Goal: Transaction & Acquisition: Purchase product/service

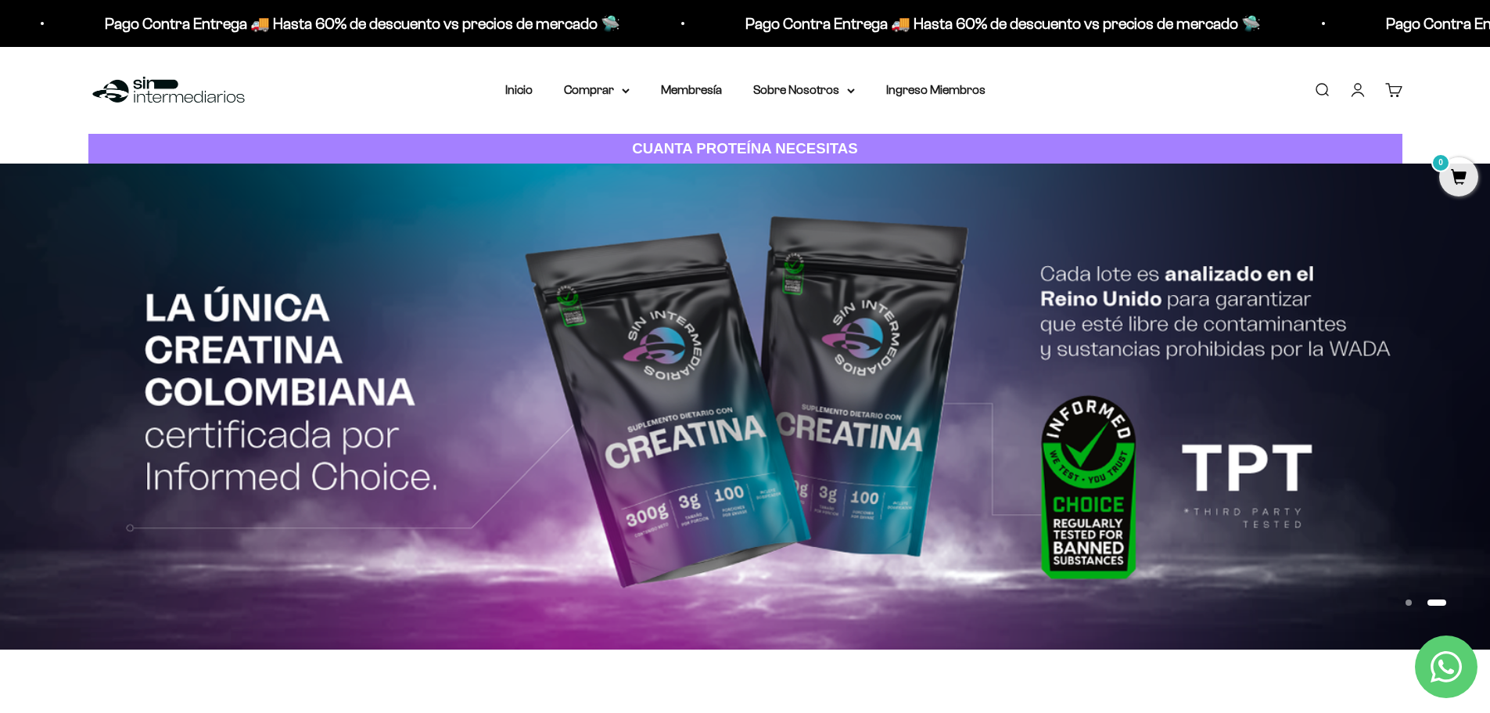
click at [1354, 84] on link "Iniciar sesión" at bounding box center [1357, 89] width 17 height 17
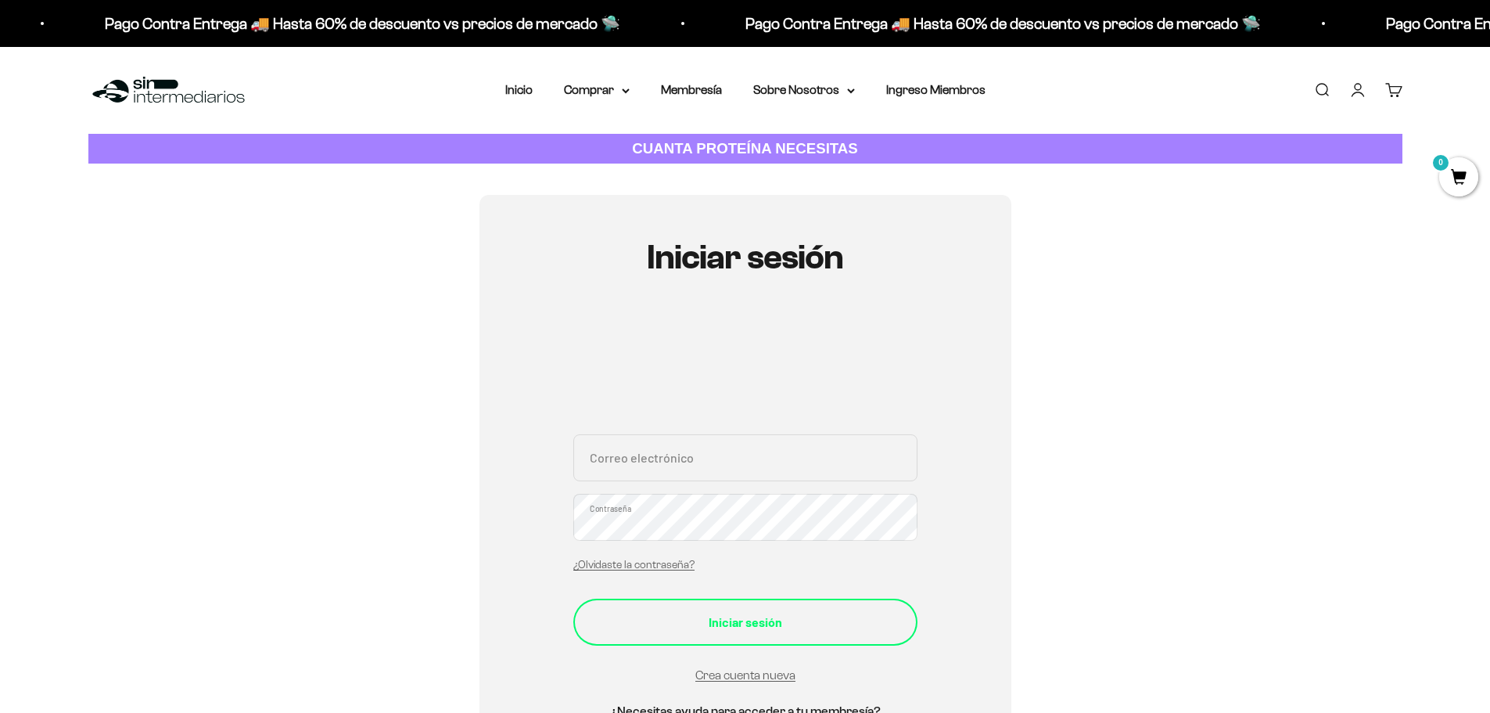
type input "ulondono@gmail.com"
click at [735, 618] on div "Iniciar sesión" at bounding box center [746, 622] width 282 height 20
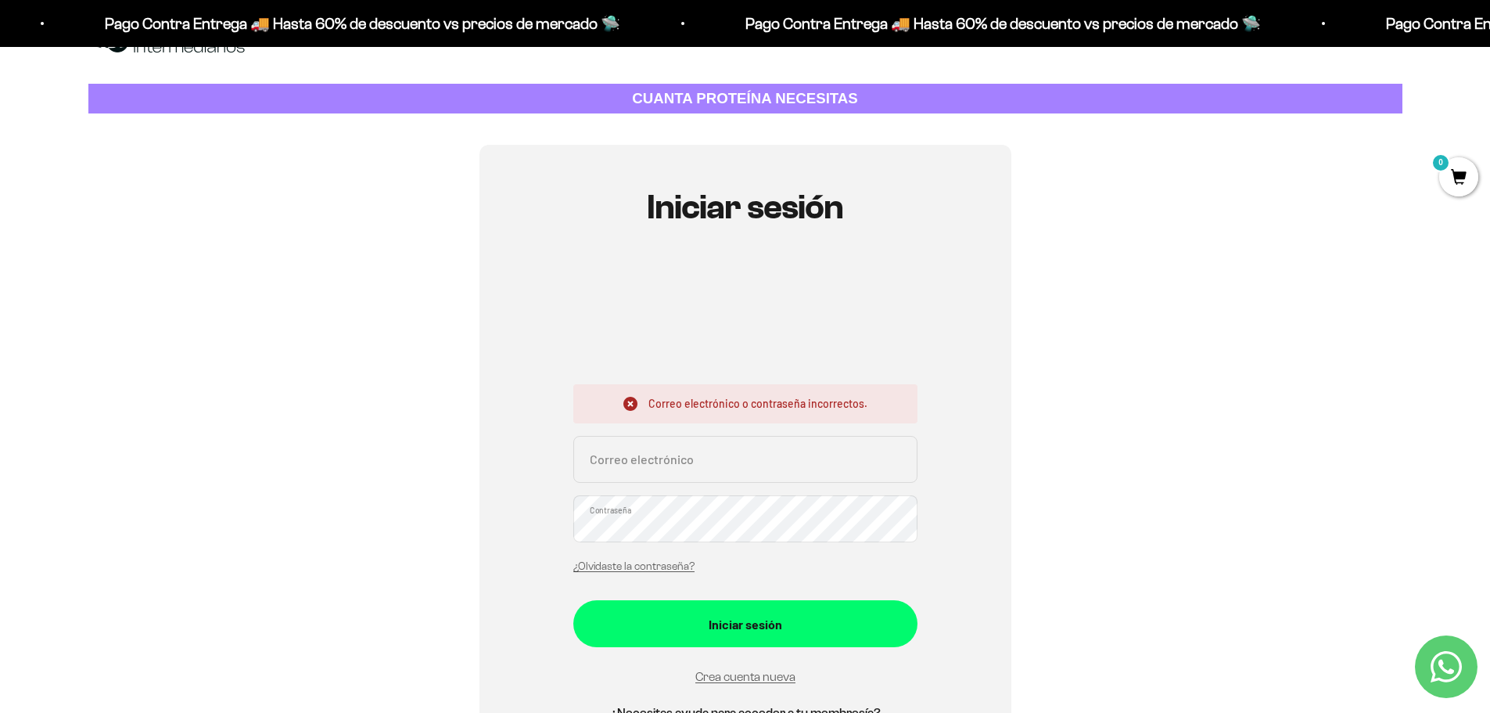
scroll to position [78, 0]
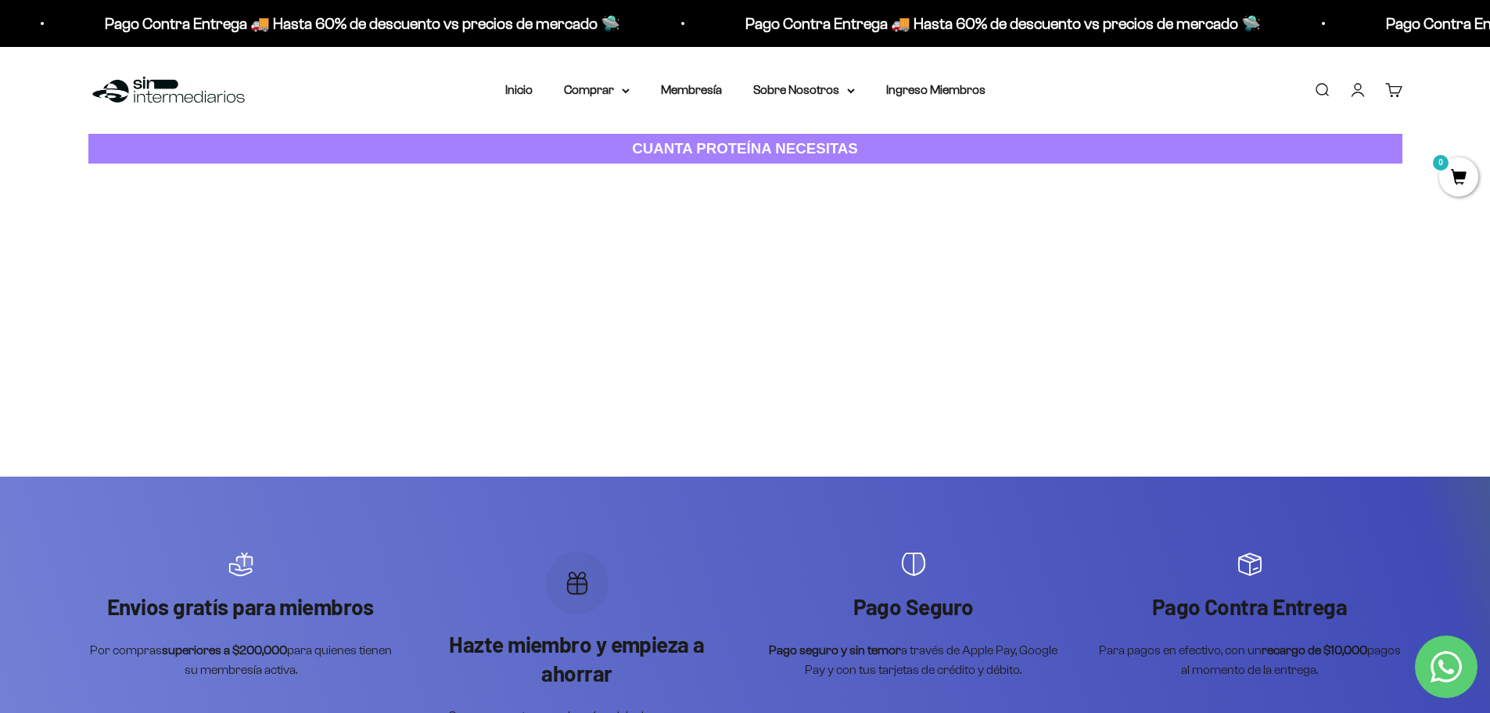
click at [1354, 95] on link "Iniciar sesión" at bounding box center [1357, 89] width 17 height 17
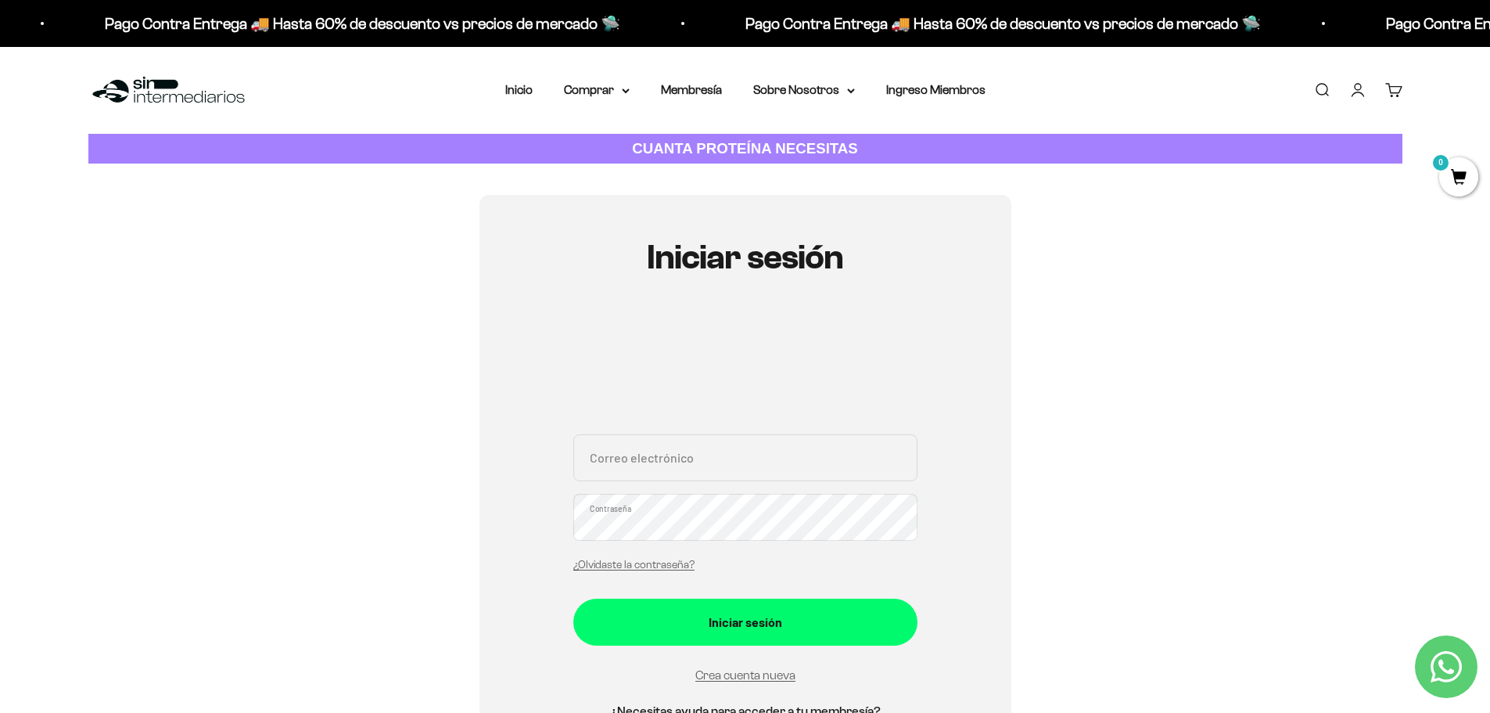
type input "ulondono@gmail.com"
click at [1354, 95] on link "Iniciar sesión" at bounding box center [1357, 89] width 17 height 17
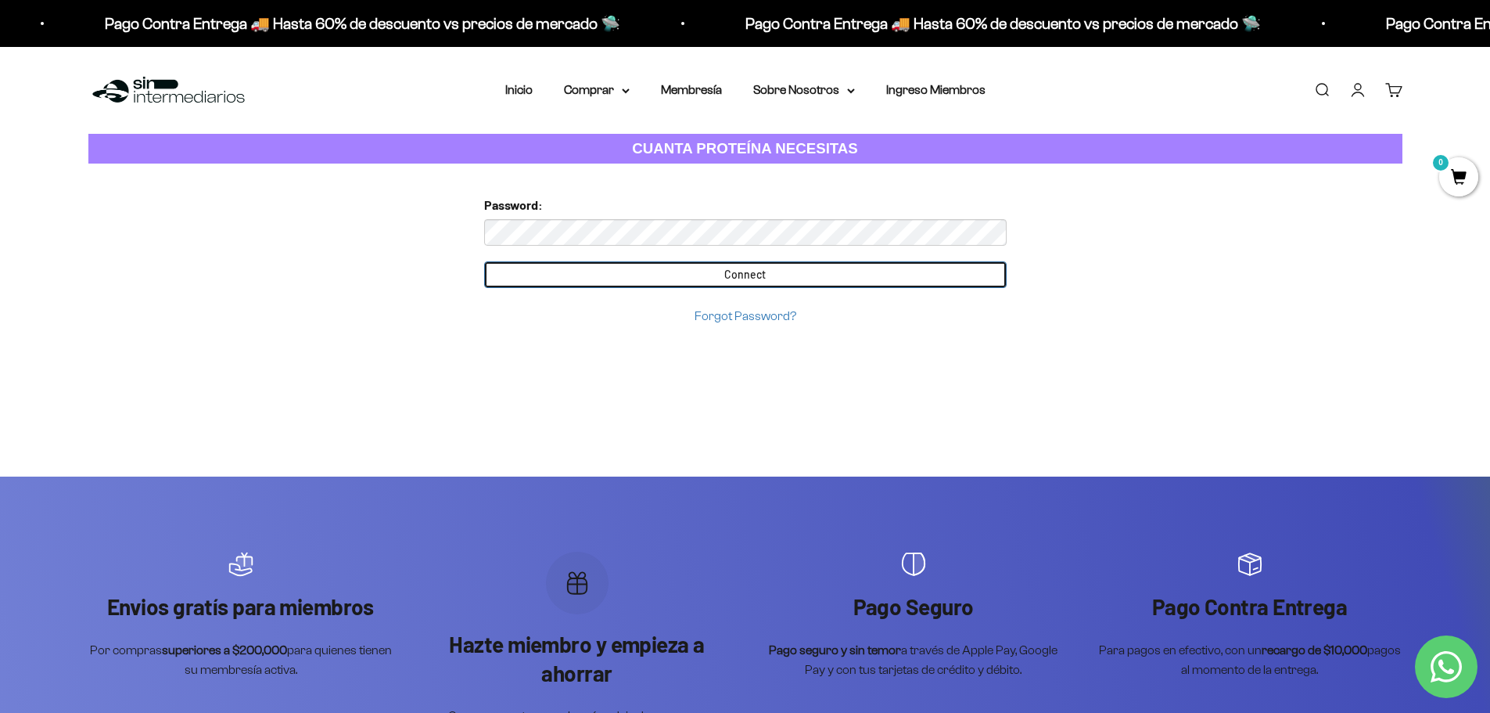
click at [699, 268] on input "Connect" at bounding box center [745, 274] width 523 height 27
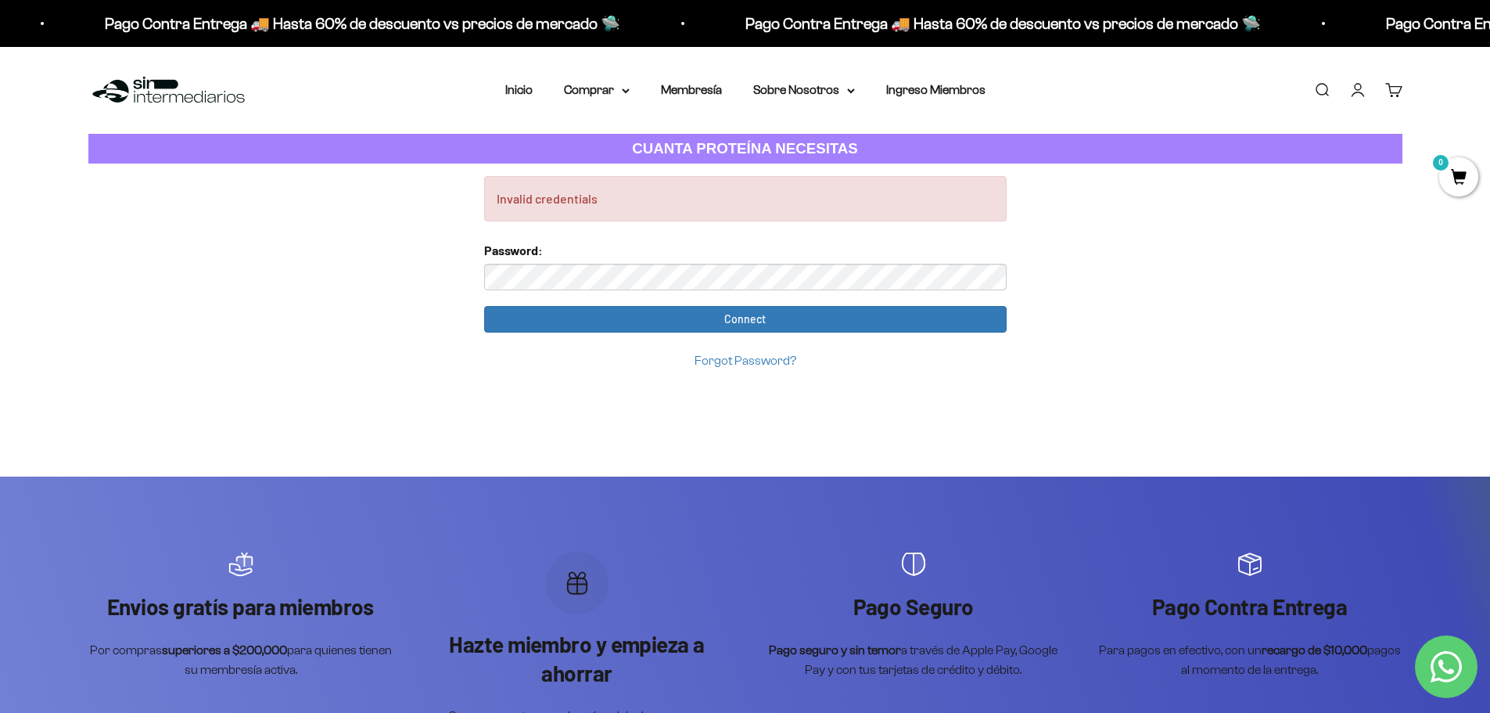
click at [744, 365] on link "Forgot Password?" at bounding box center [746, 360] width 102 height 13
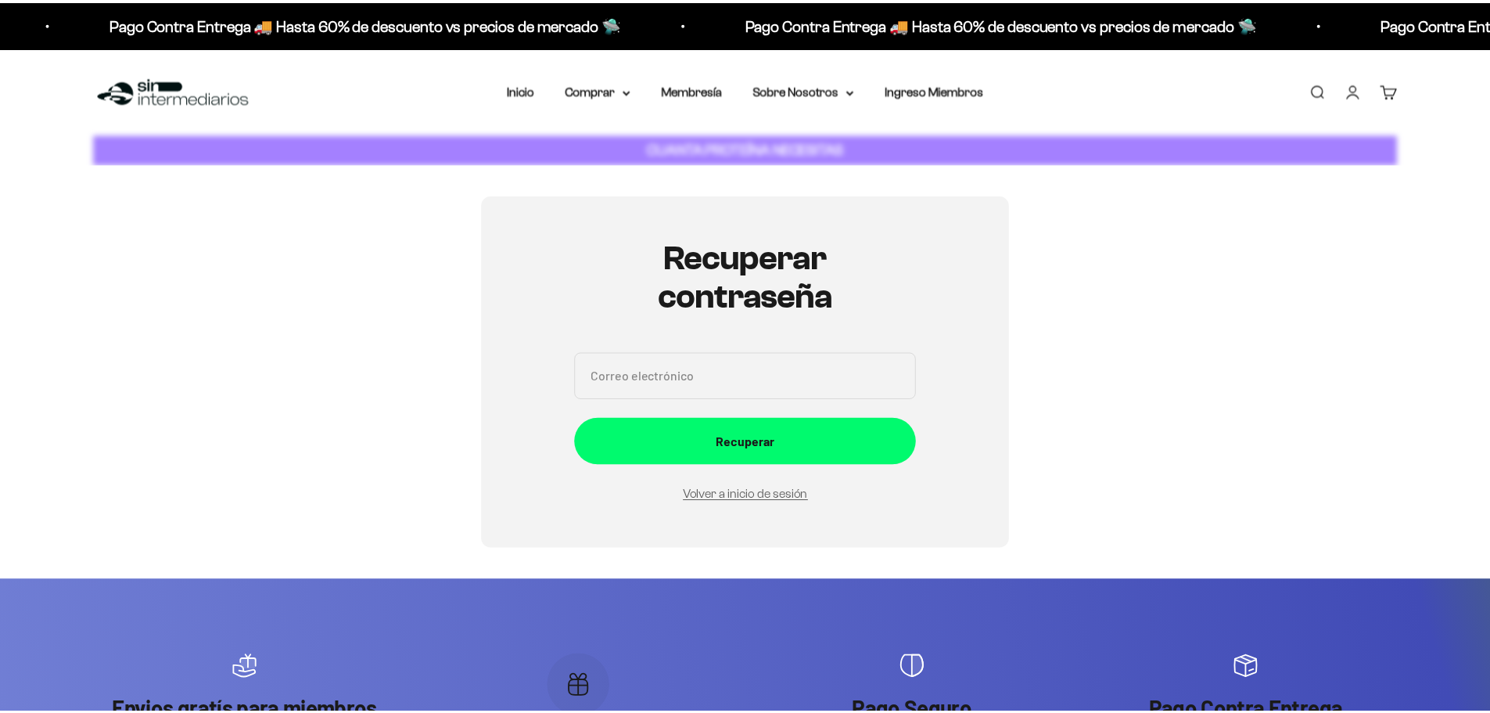
scroll to position [176, 0]
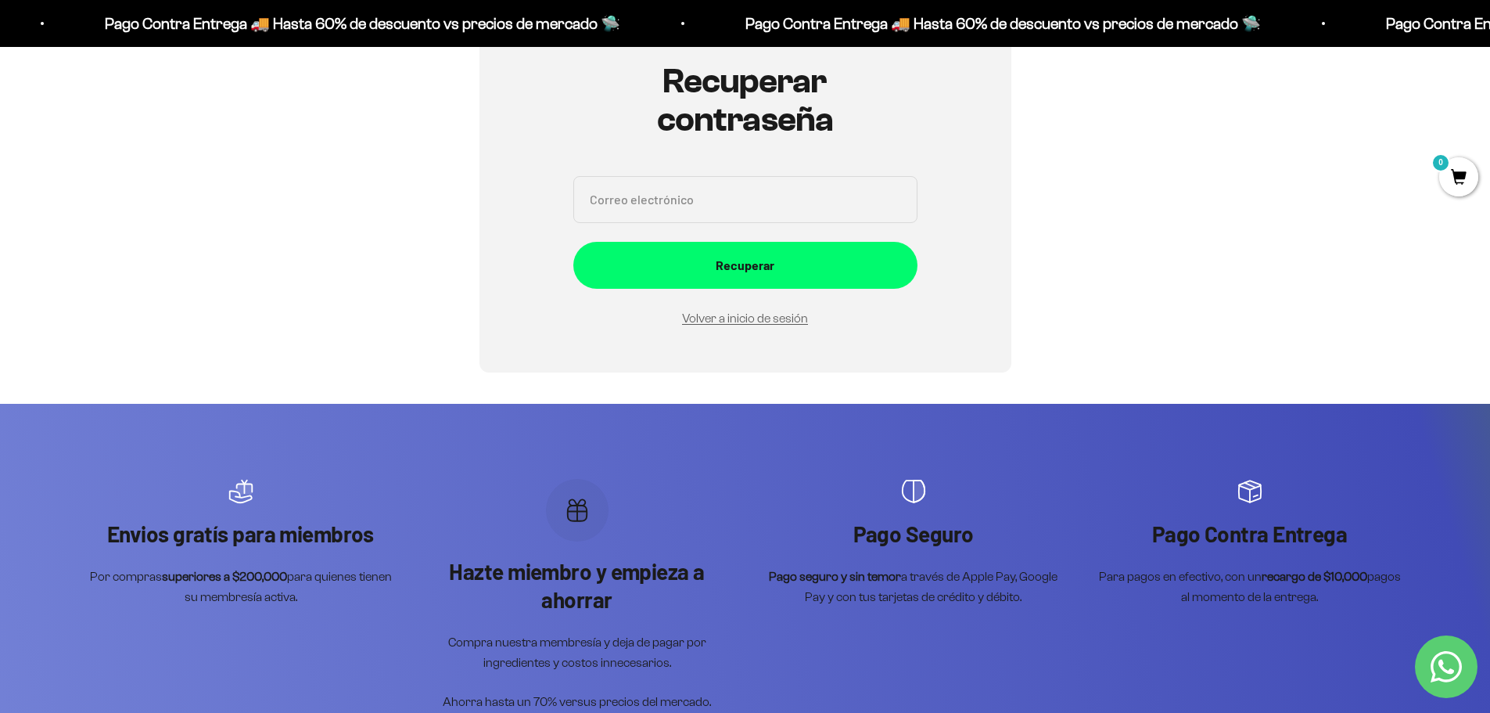
click at [674, 205] on input "Correo electrónico" at bounding box center [745, 199] width 344 height 47
type input "[EMAIL_ADDRESS][DOMAIN_NAME]"
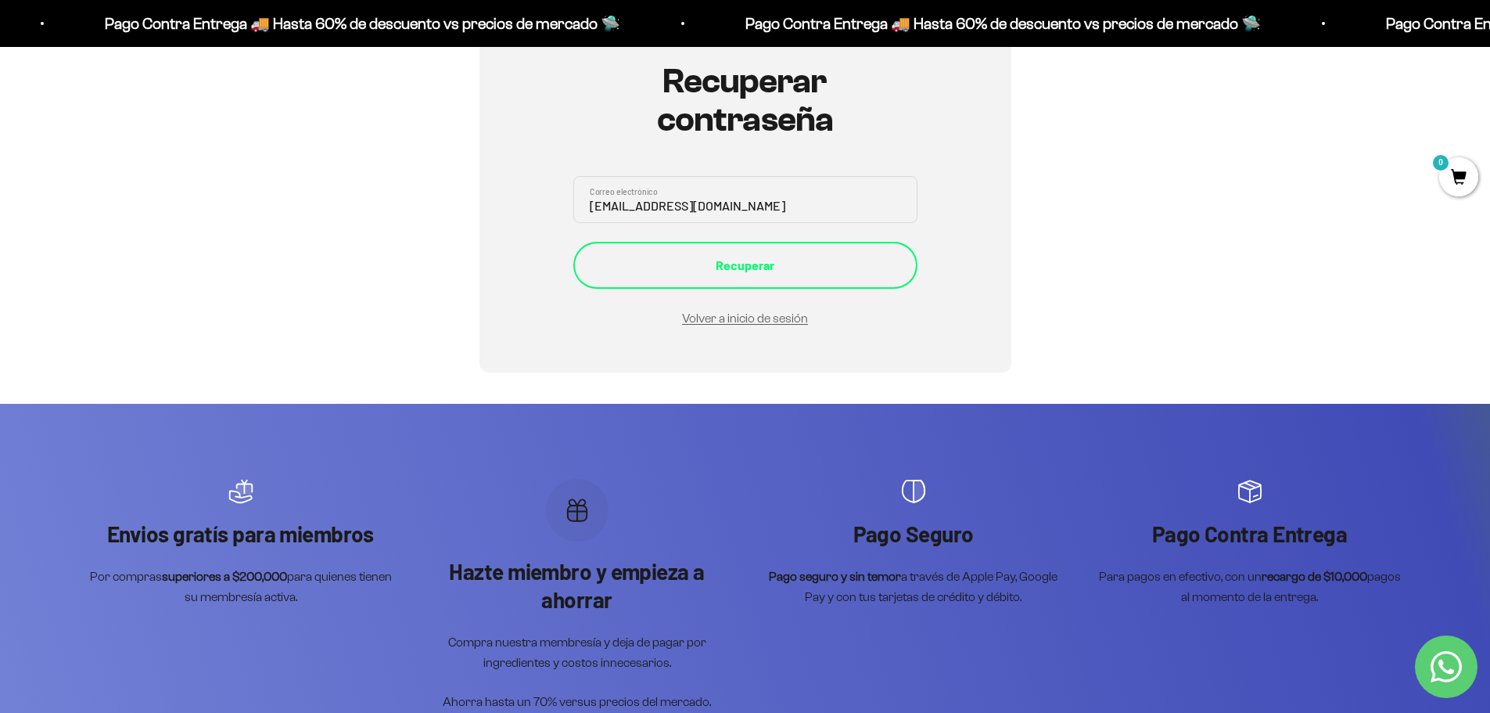
click at [725, 257] on div "Recuperar" at bounding box center [746, 265] width 282 height 20
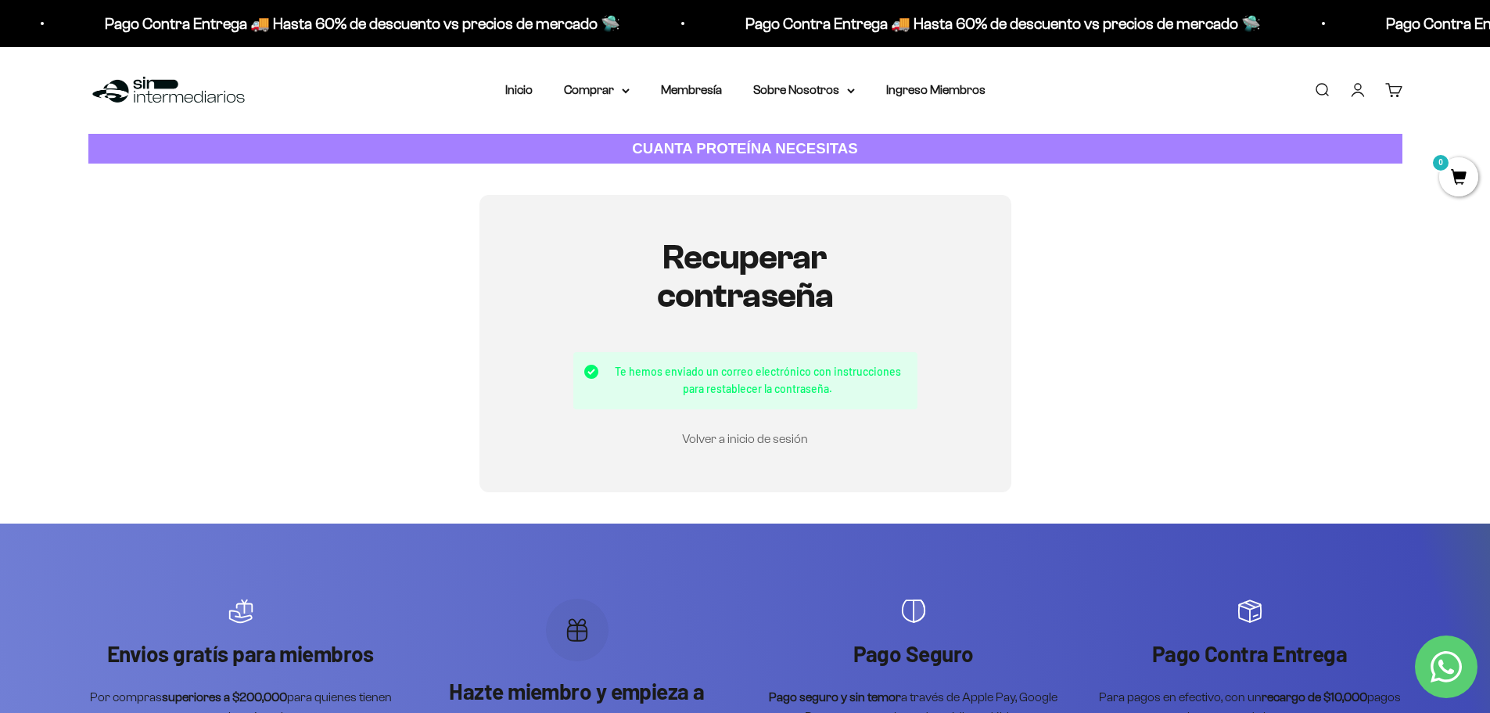
click at [706, 444] on link "Volver a inicio de sesión" at bounding box center [745, 438] width 126 height 13
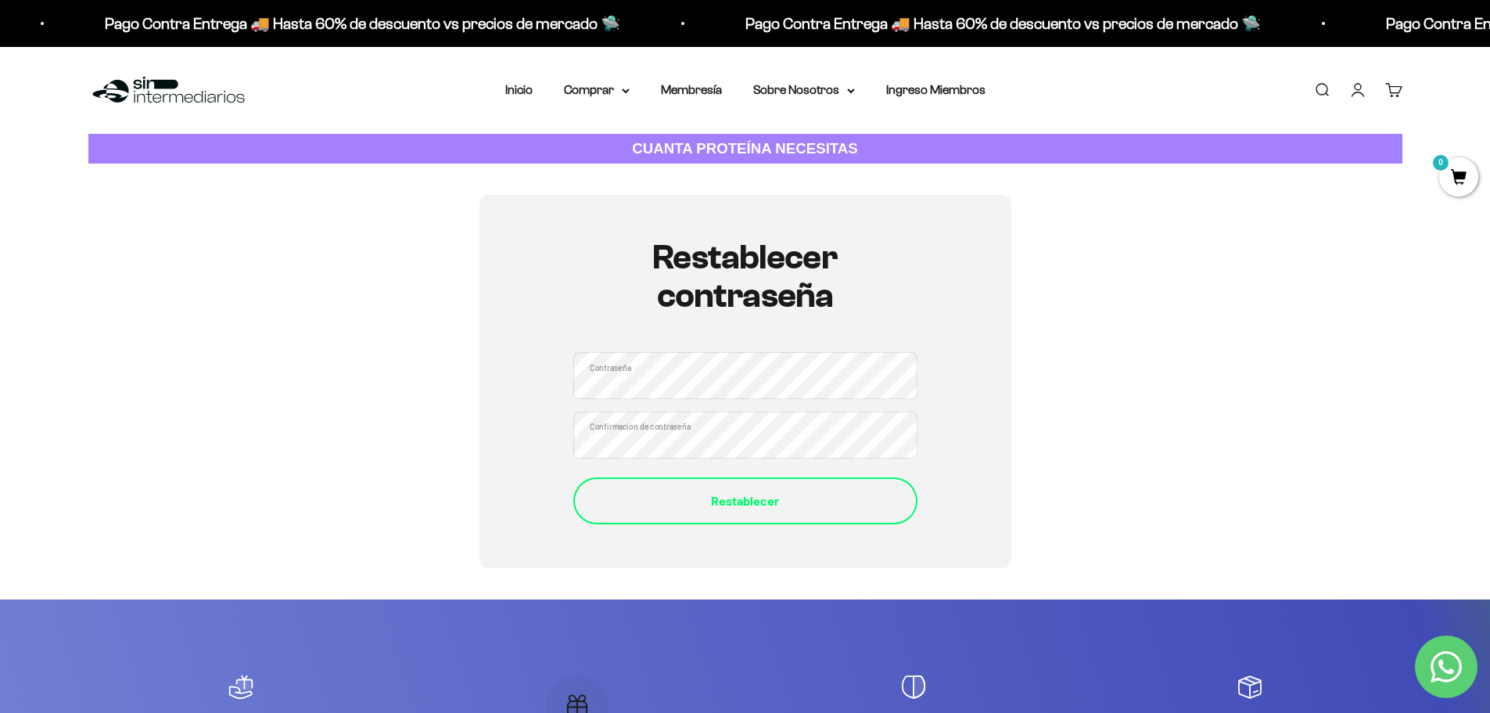
click at [621, 491] on div "Restablecer" at bounding box center [746, 500] width 282 height 20
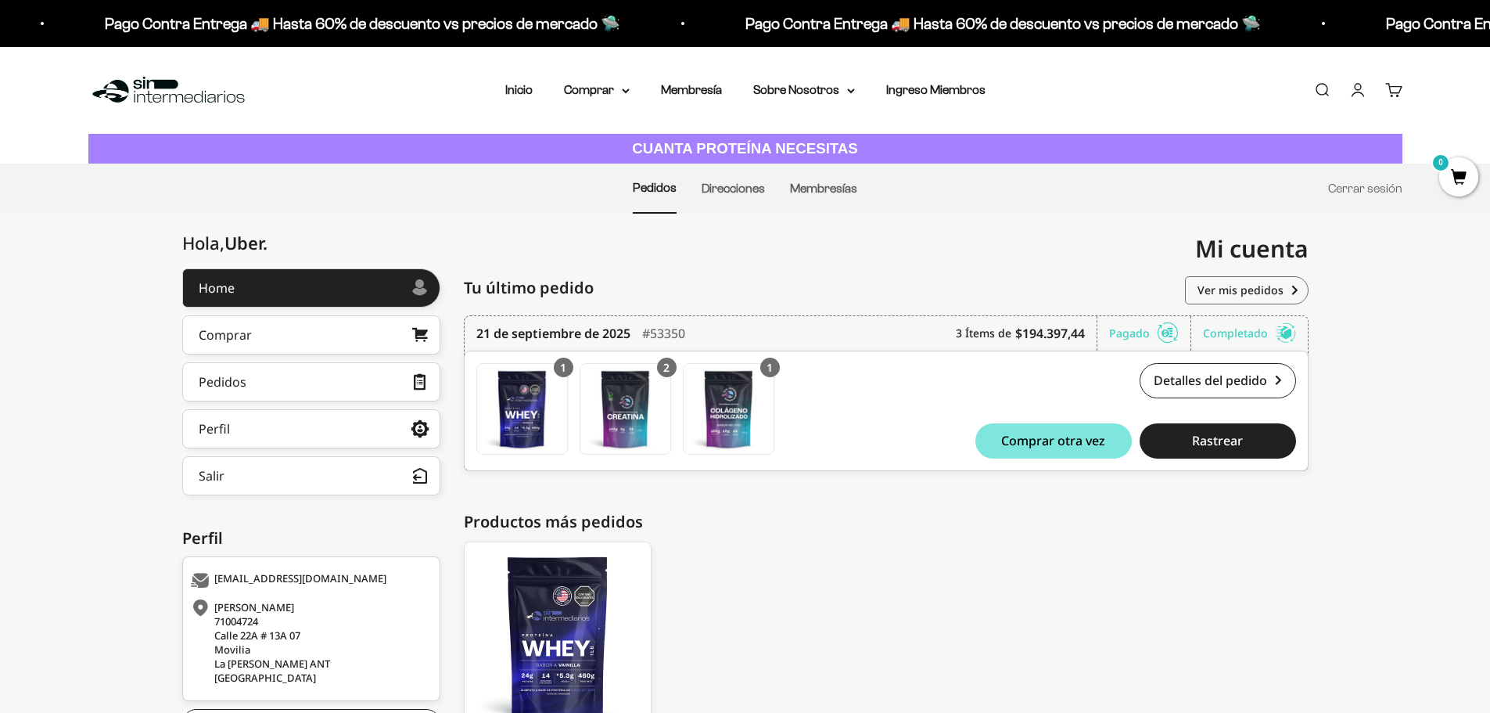
click at [1358, 93] on link "Cuenta" at bounding box center [1357, 89] width 17 height 17
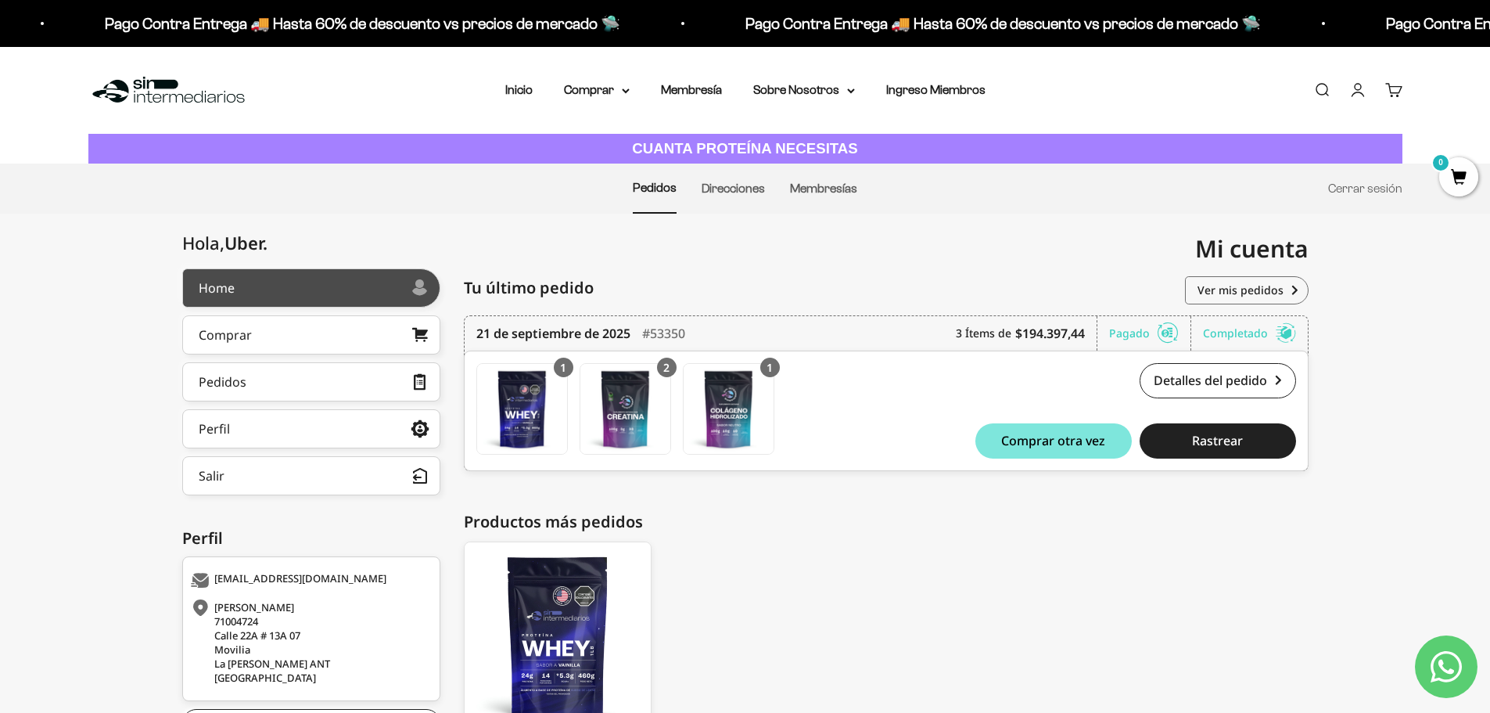
click at [228, 292] on div "Home" at bounding box center [217, 288] width 36 height 13
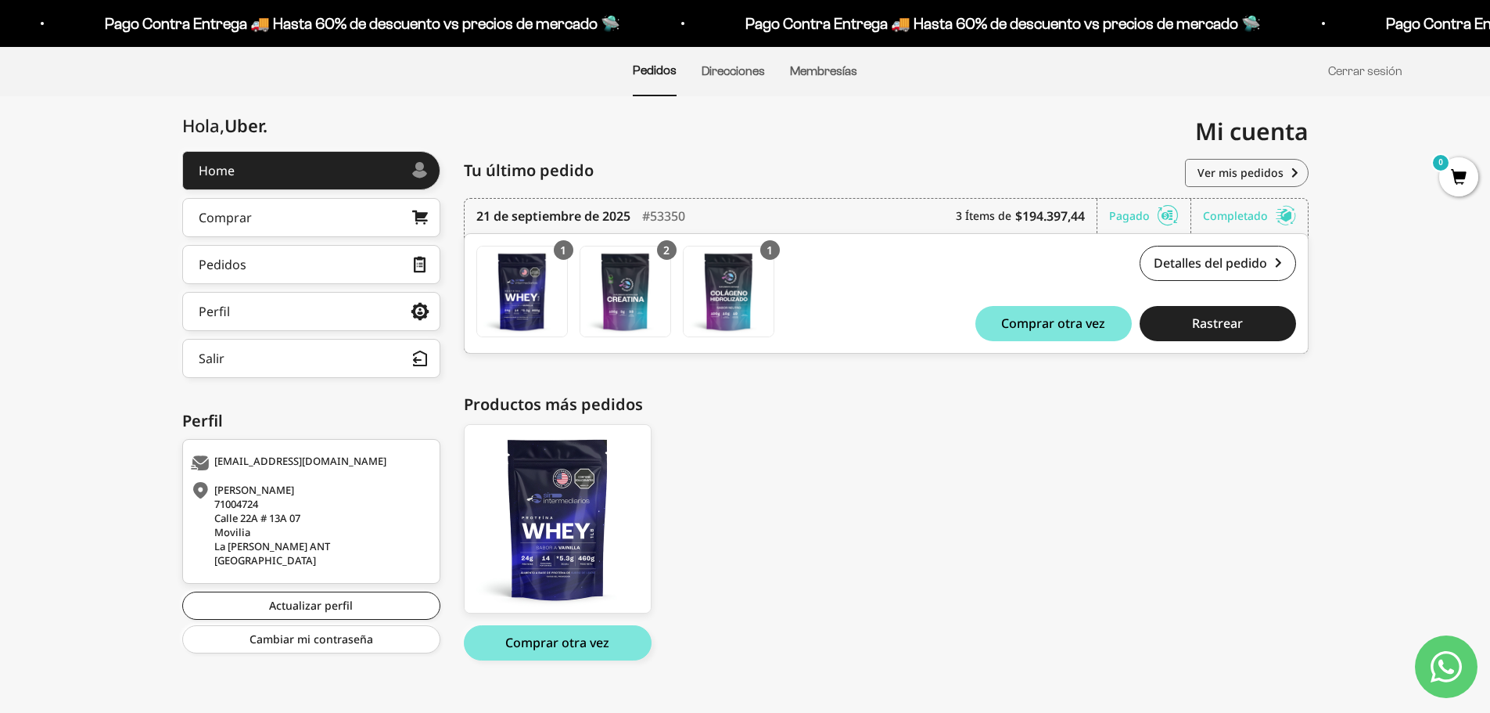
scroll to position [139, 0]
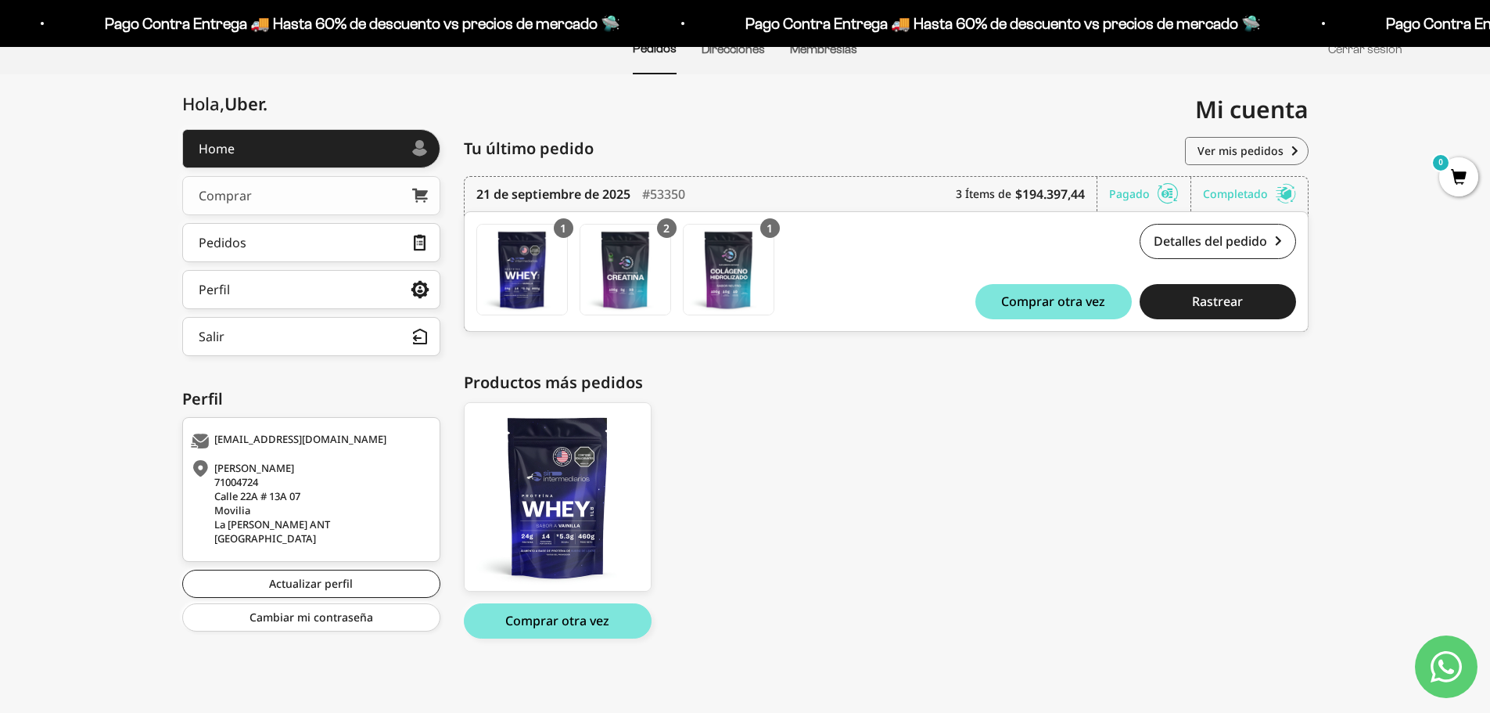
click at [338, 185] on link "Comprar" at bounding box center [311, 195] width 258 height 39
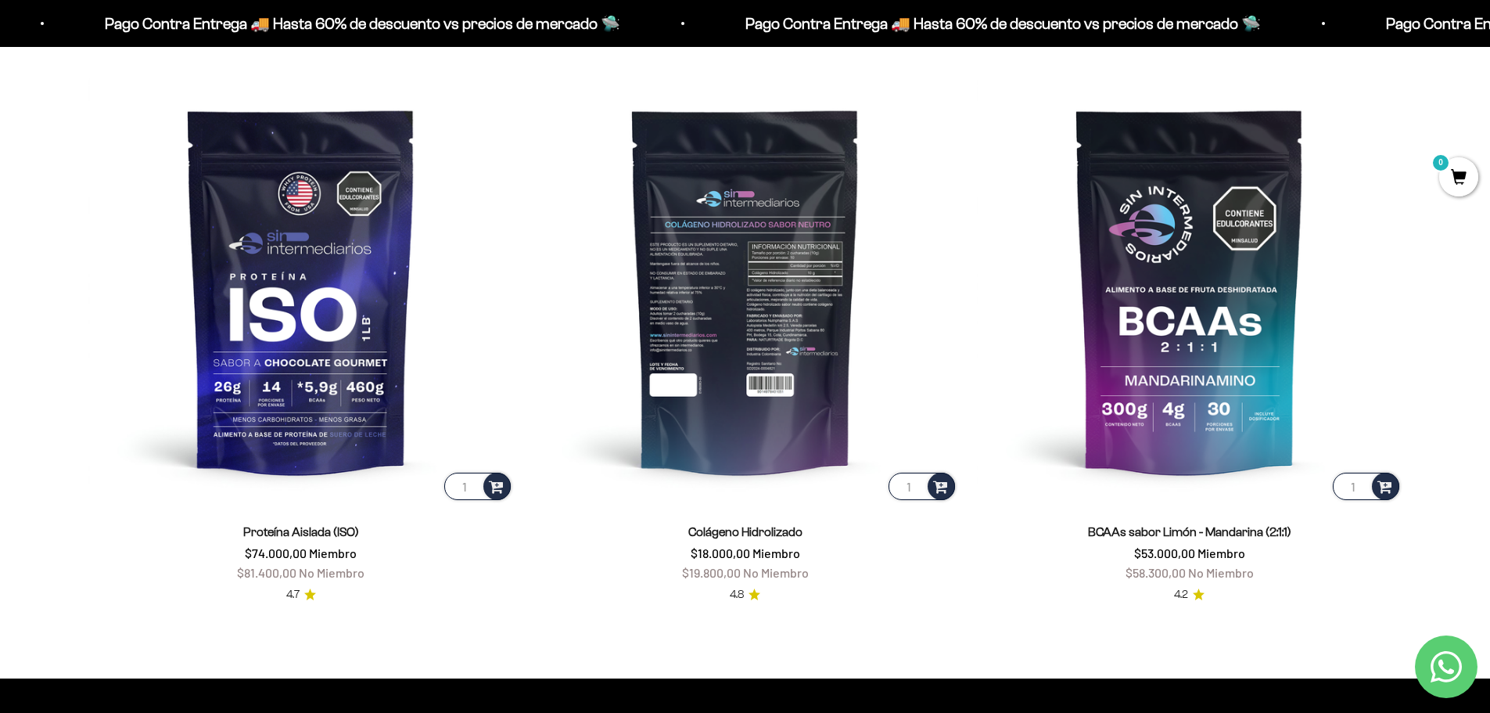
scroll to position [1330, 0]
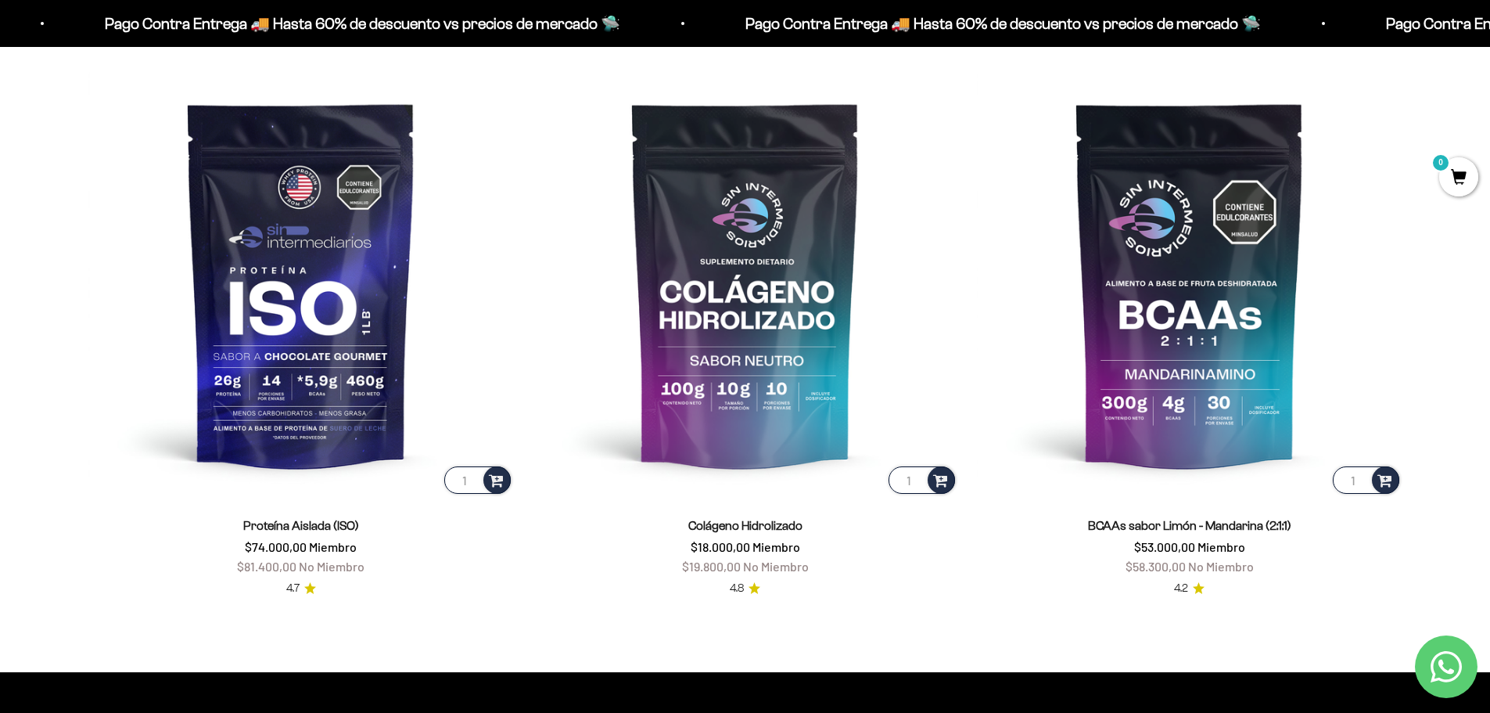
drag, startPoint x: 946, startPoint y: 480, endPoint x: 965, endPoint y: 480, distance: 19.6
click at [946, 480] on span at bounding box center [940, 479] width 15 height 18
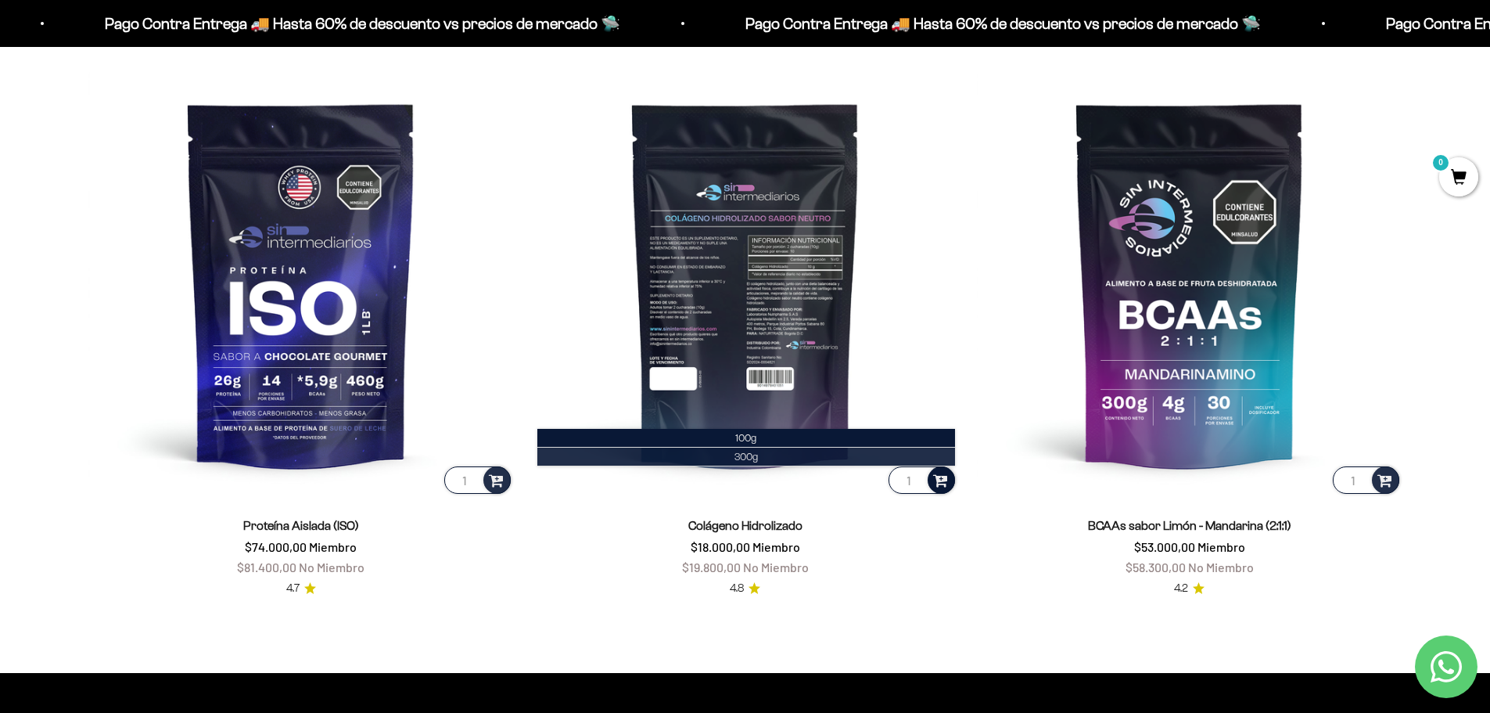
click at [745, 454] on span "300g" at bounding box center [746, 457] width 23 height 12
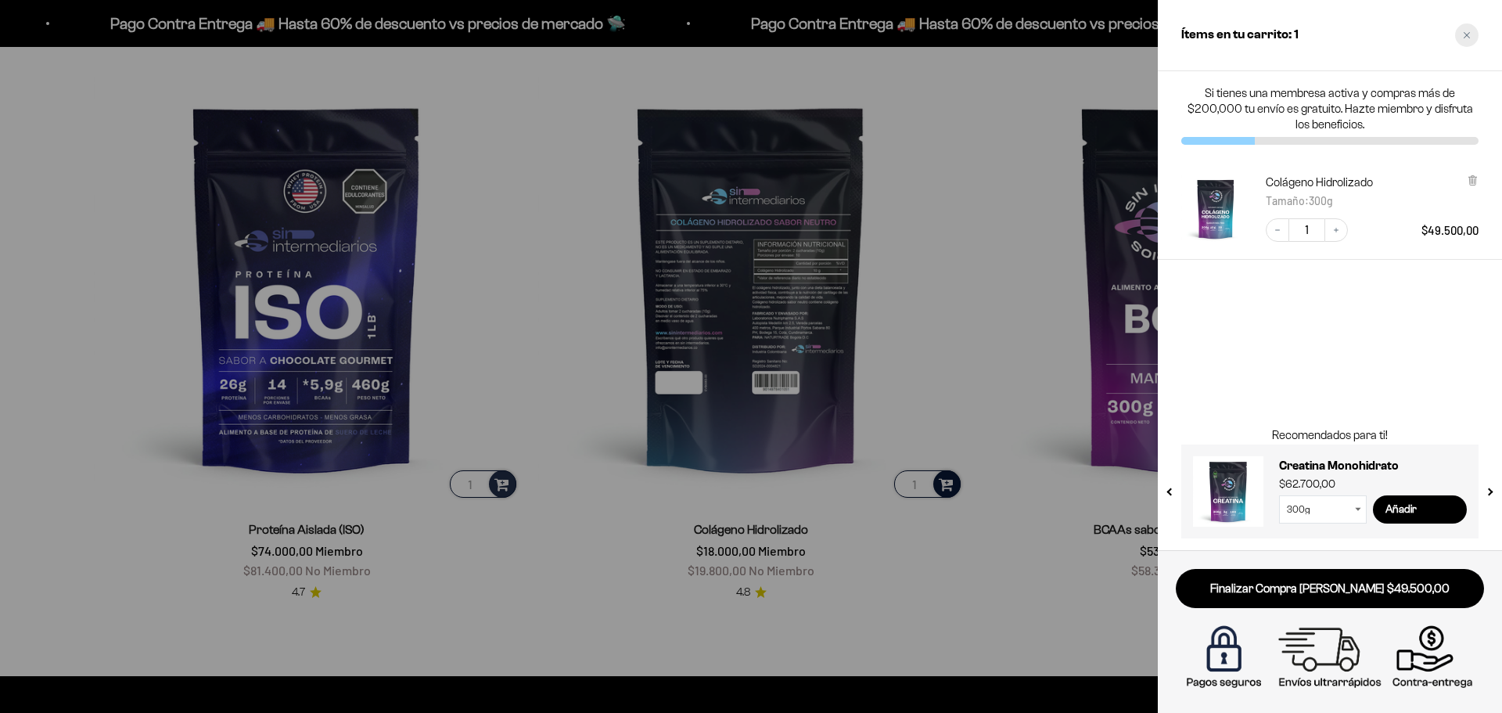
click at [1464, 39] on div "Close cart" at bounding box center [1466, 34] width 23 height 23
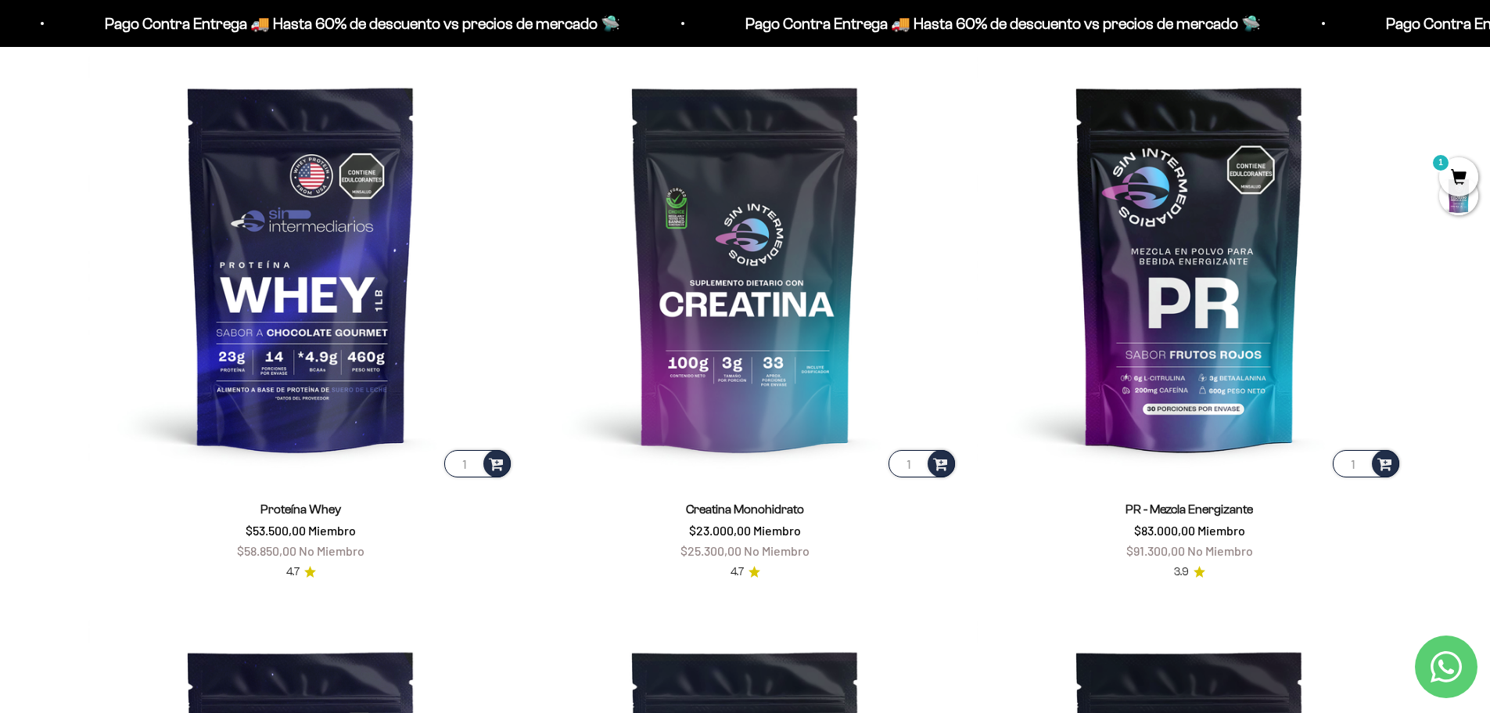
scroll to position [704, 0]
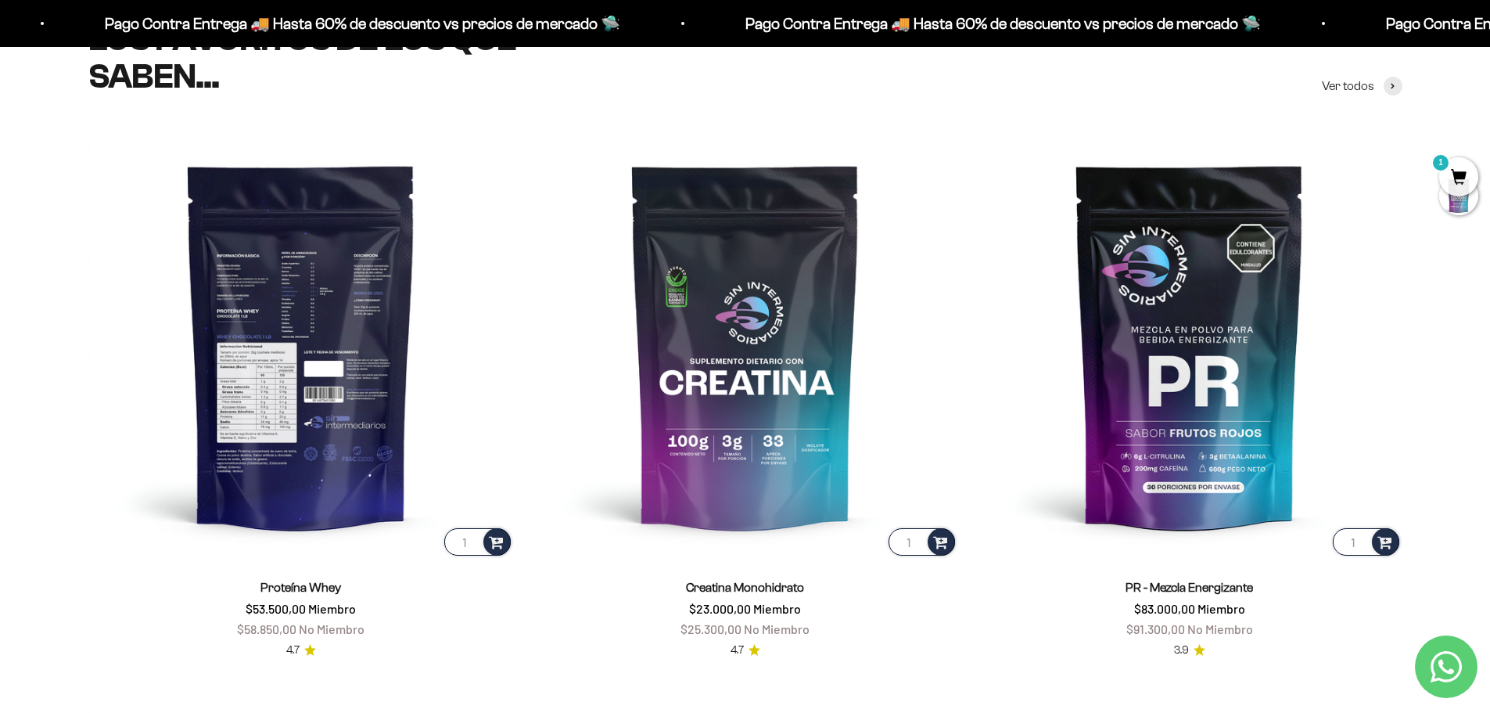
click at [324, 304] on img at bounding box center [301, 346] width 426 height 426
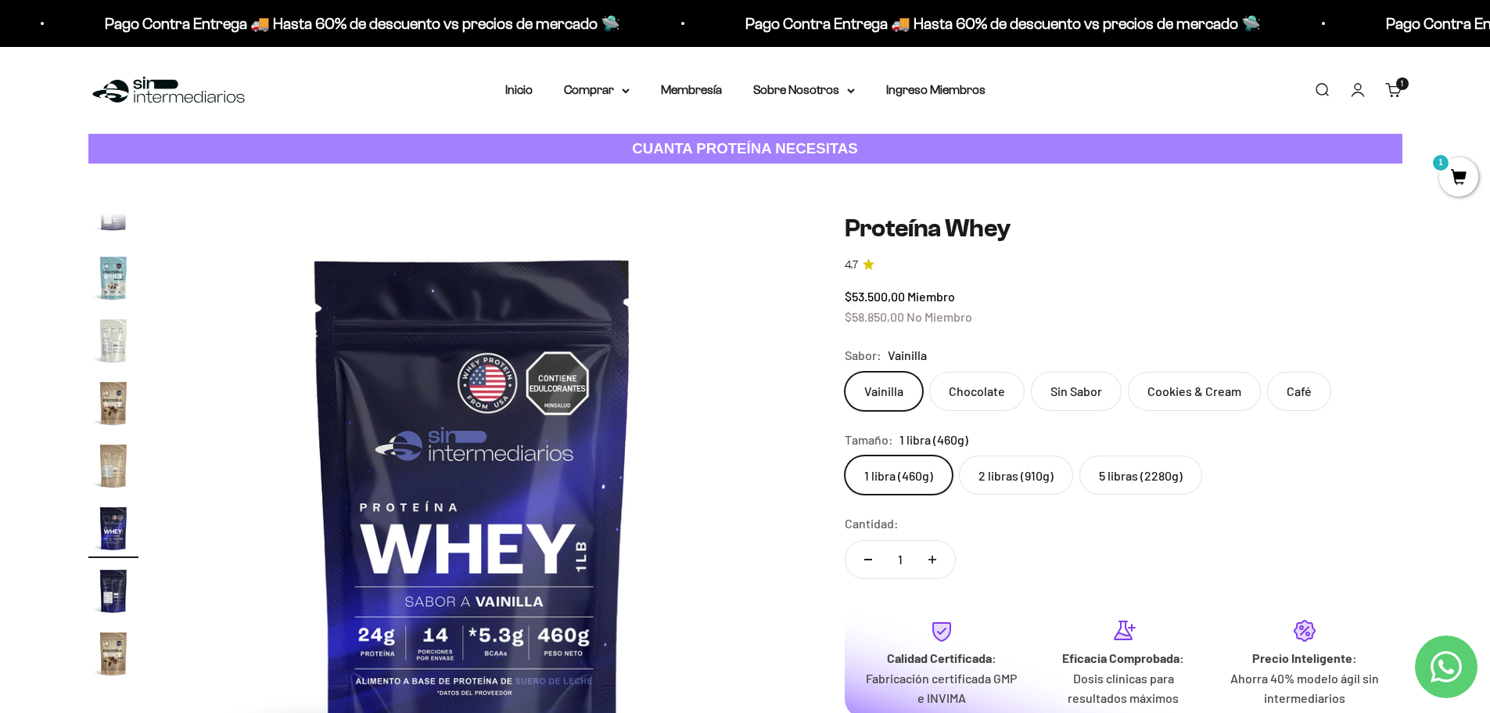
click at [1296, 399] on label "Café" at bounding box center [1299, 391] width 64 height 39
click at [845, 372] on input "Café" at bounding box center [844, 371] width 1 height 1
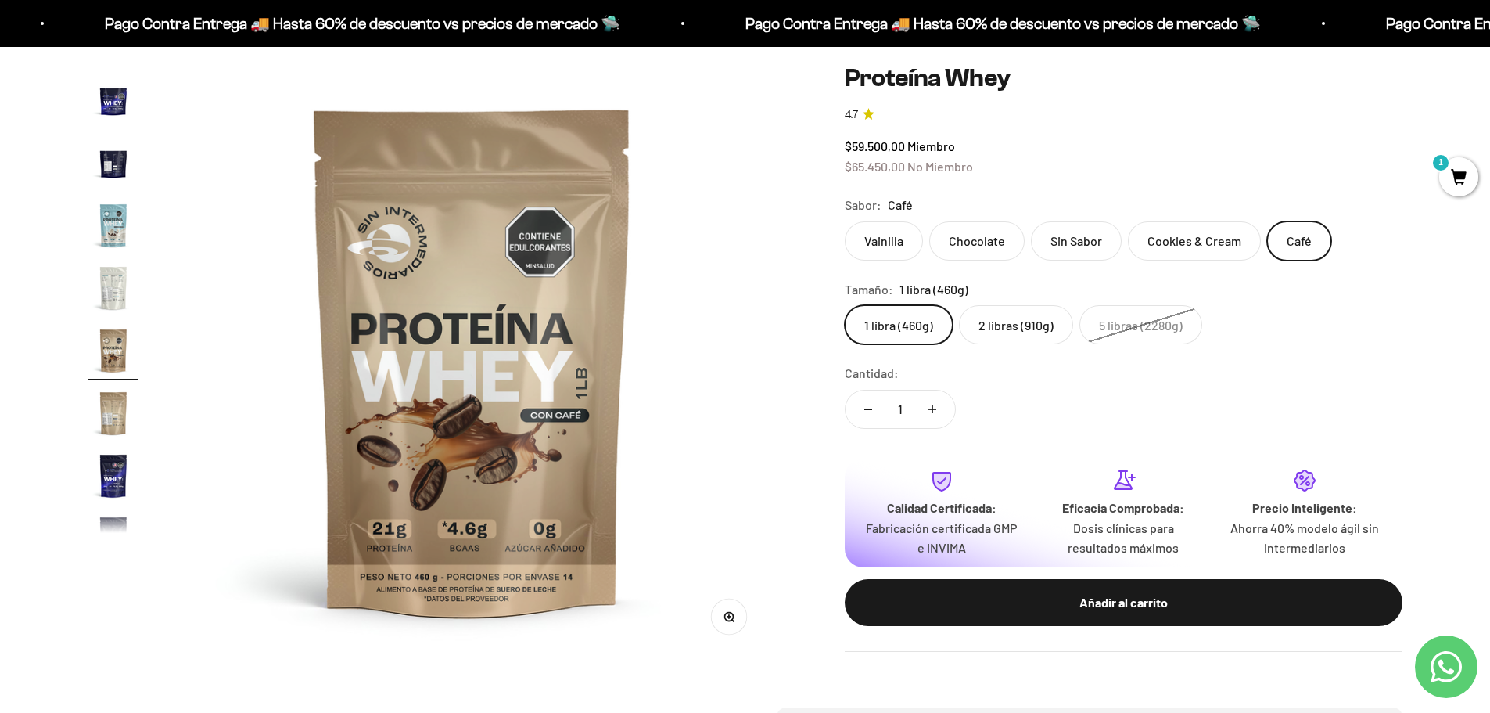
scroll to position [156, 0]
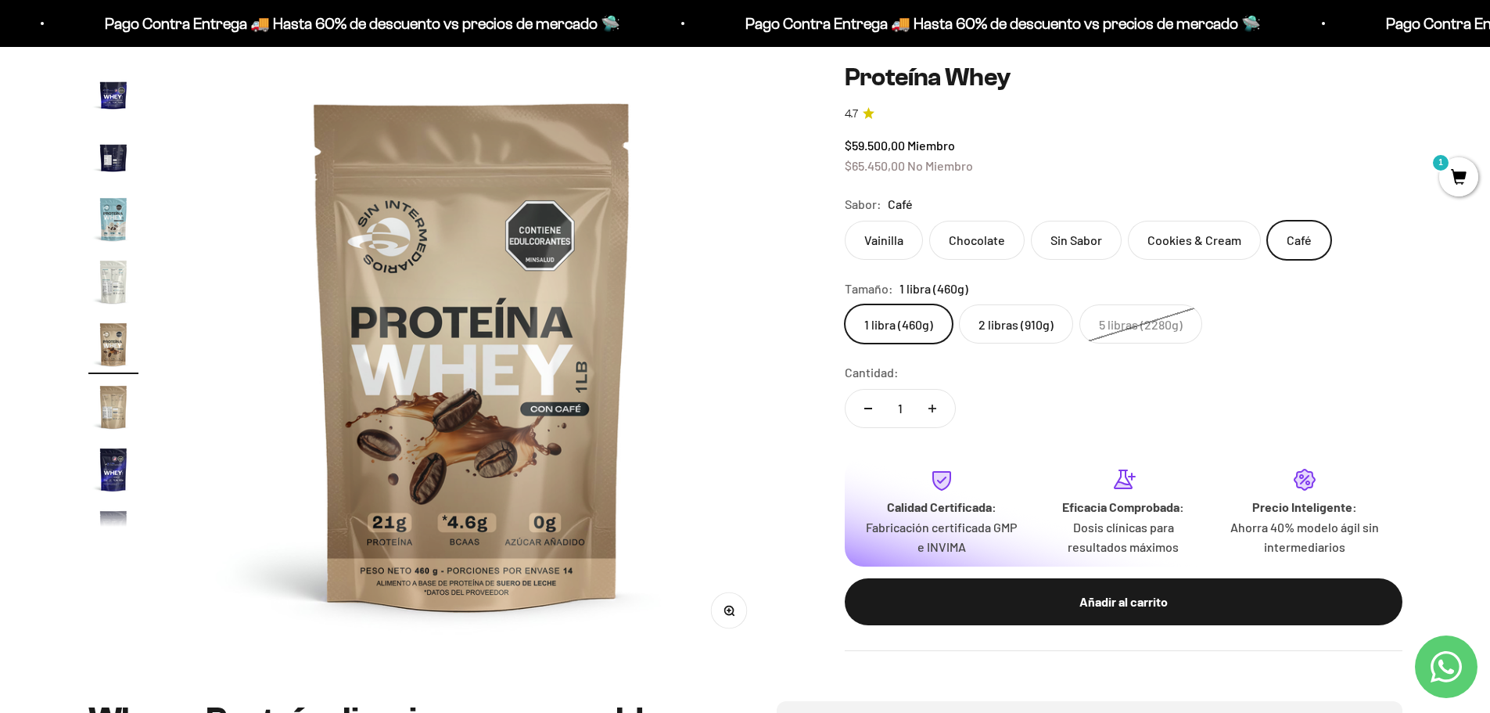
click at [864, 321] on label "1 libra (460g)" at bounding box center [899, 323] width 108 height 39
click at [845, 304] on input "1 libra (460g)" at bounding box center [844, 304] width 1 height 1
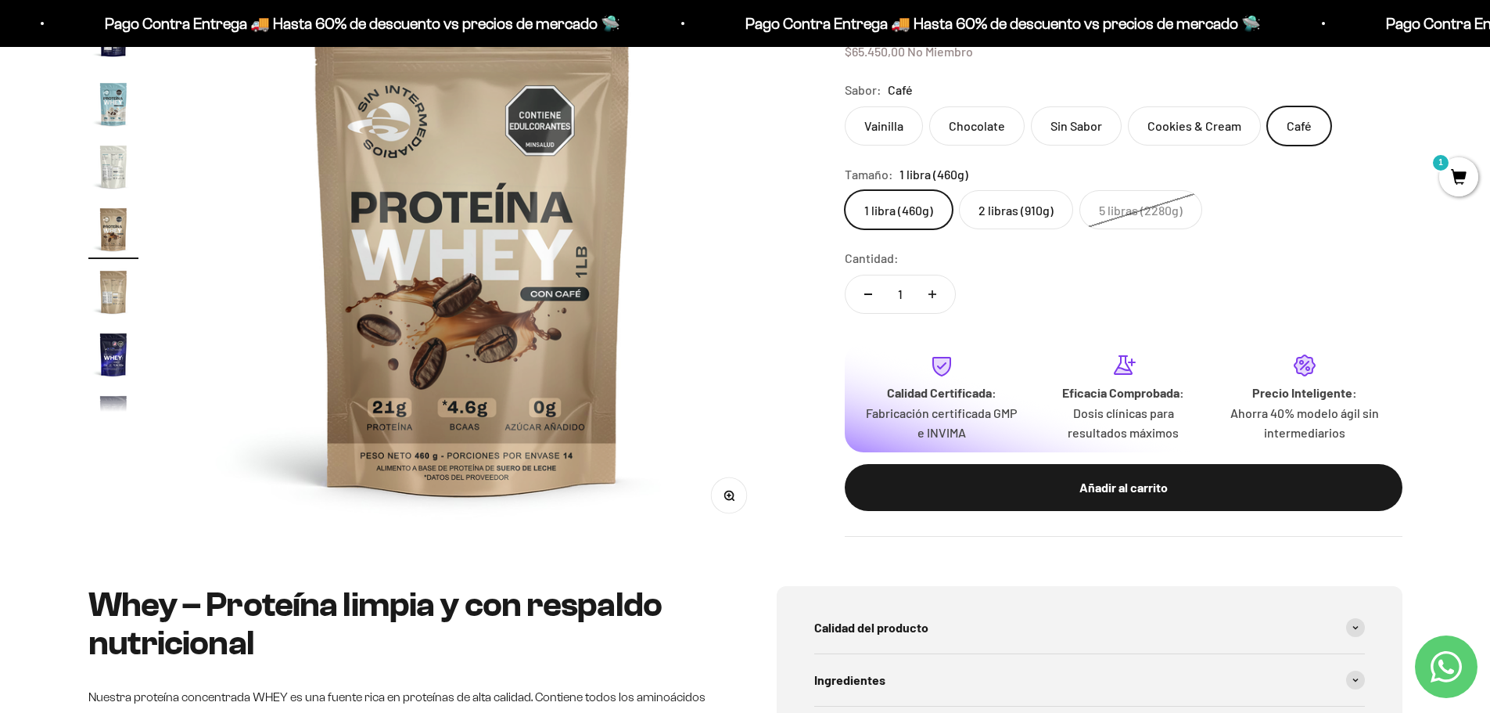
scroll to position [313, 0]
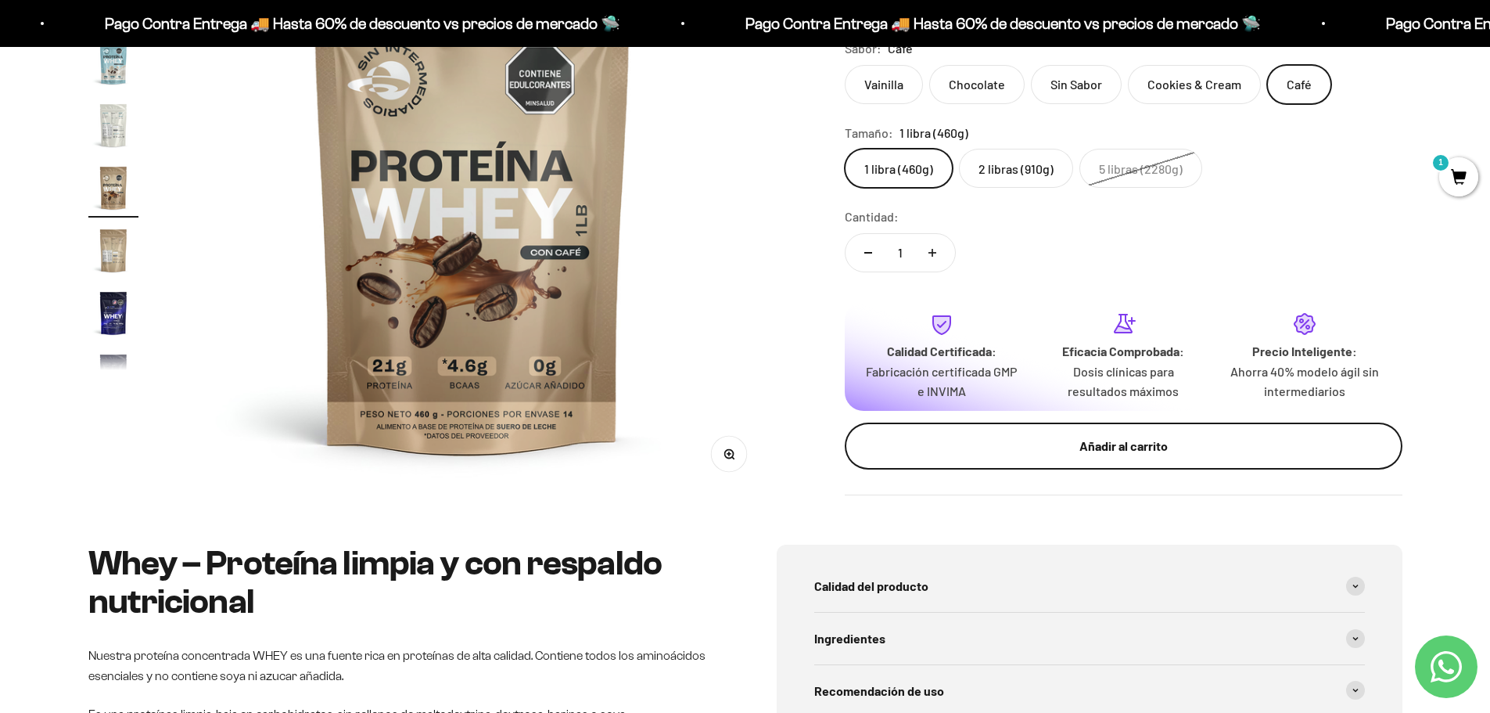
click at [1133, 441] on div "Añadir al carrito" at bounding box center [1123, 446] width 495 height 20
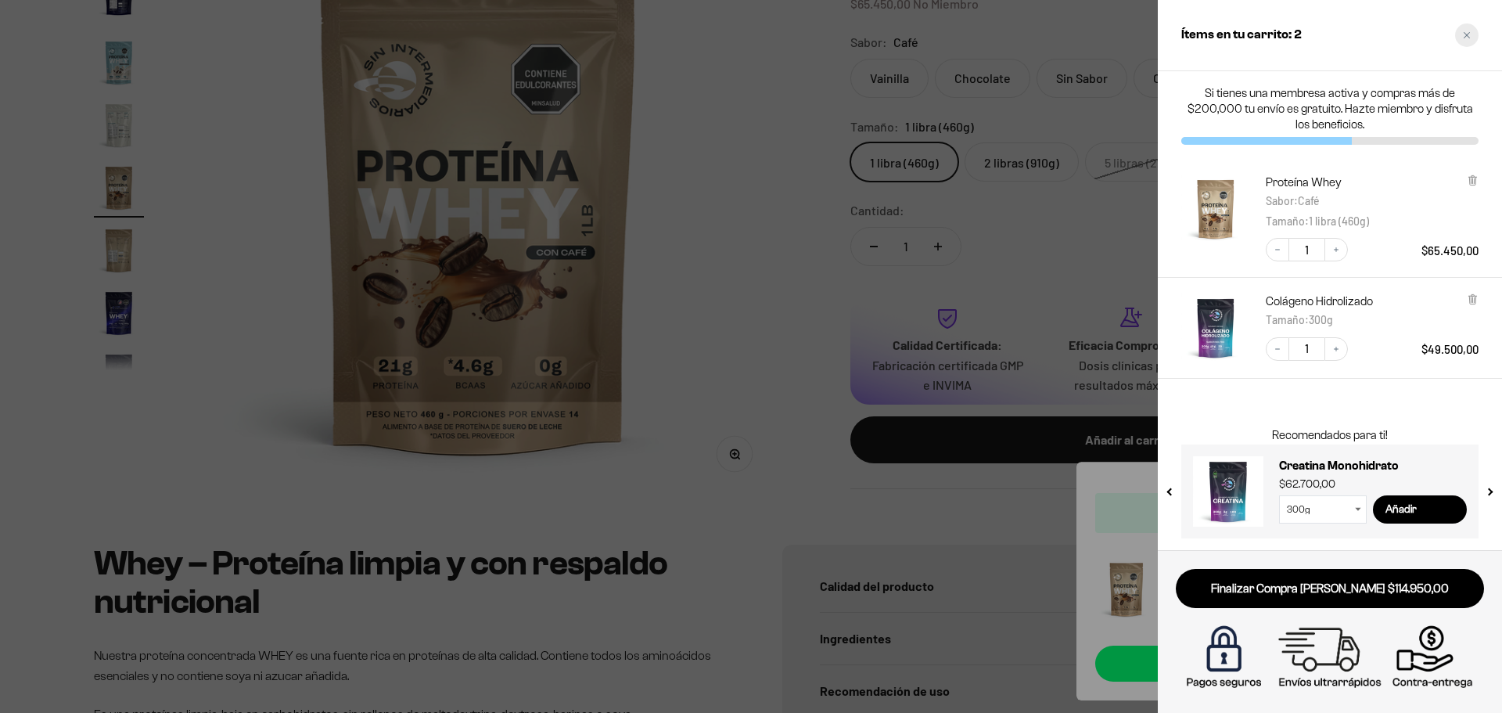
click at [1471, 33] on div "Close cart" at bounding box center [1466, 34] width 23 height 23
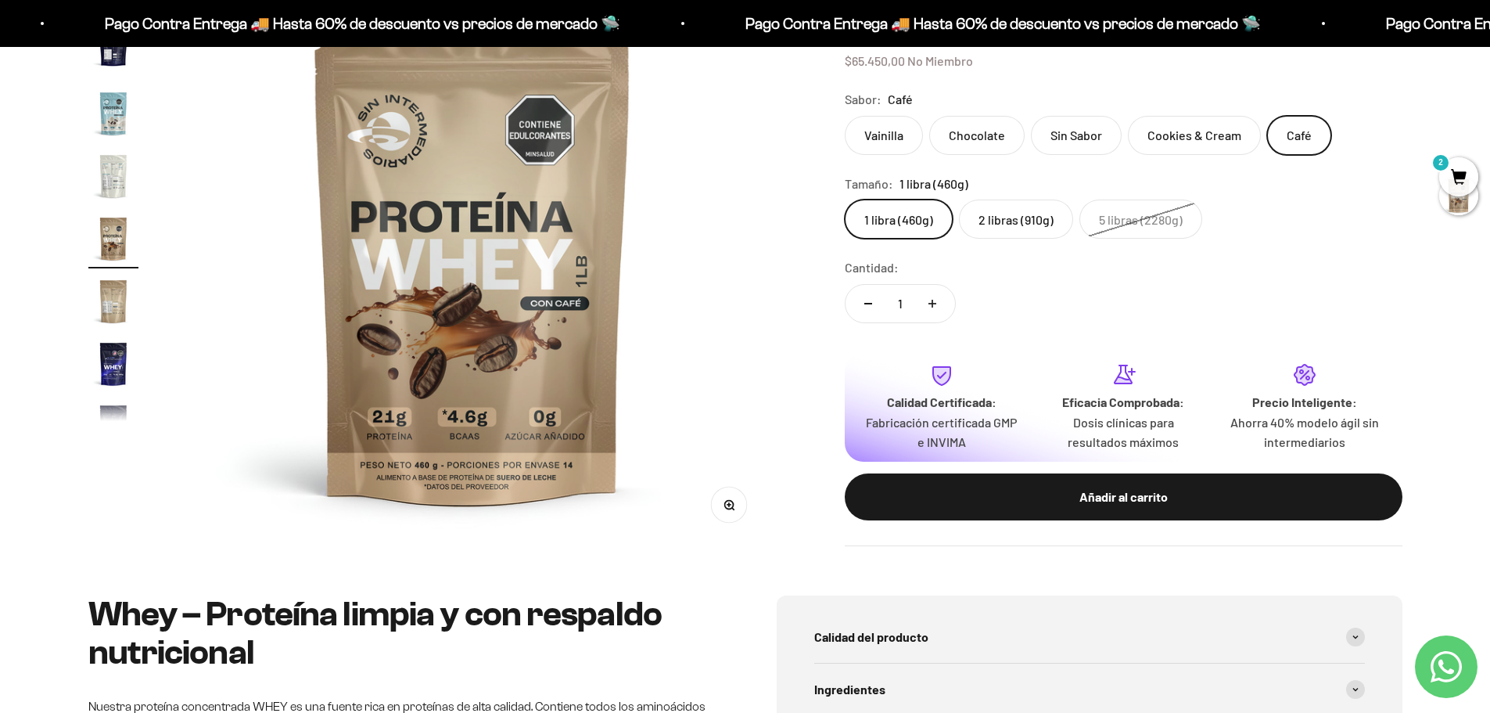
scroll to position [156, 0]
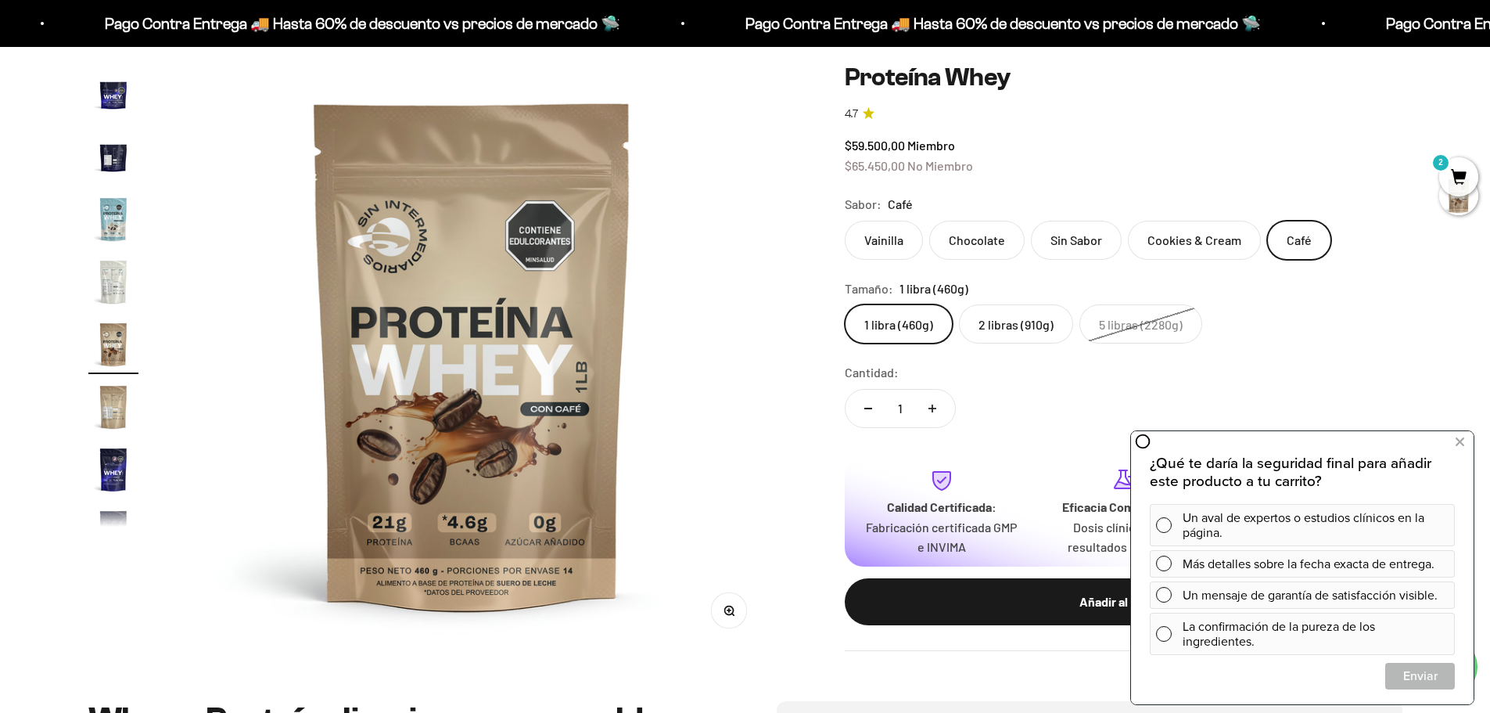
click at [891, 231] on label "Vainilla" at bounding box center [884, 240] width 78 height 39
click at [845, 221] on input "Vainilla" at bounding box center [844, 220] width 1 height 1
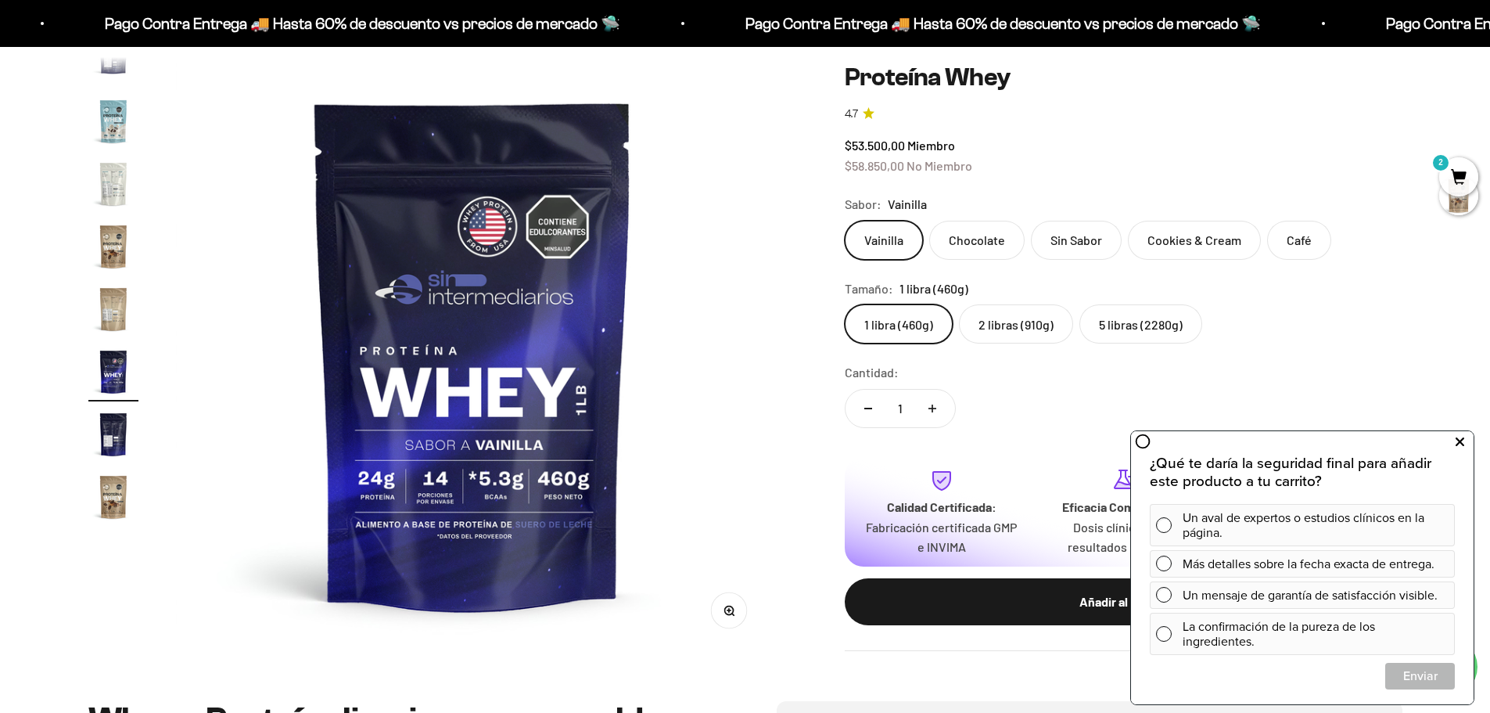
click at [1464, 439] on icon at bounding box center [1460, 442] width 9 height 20
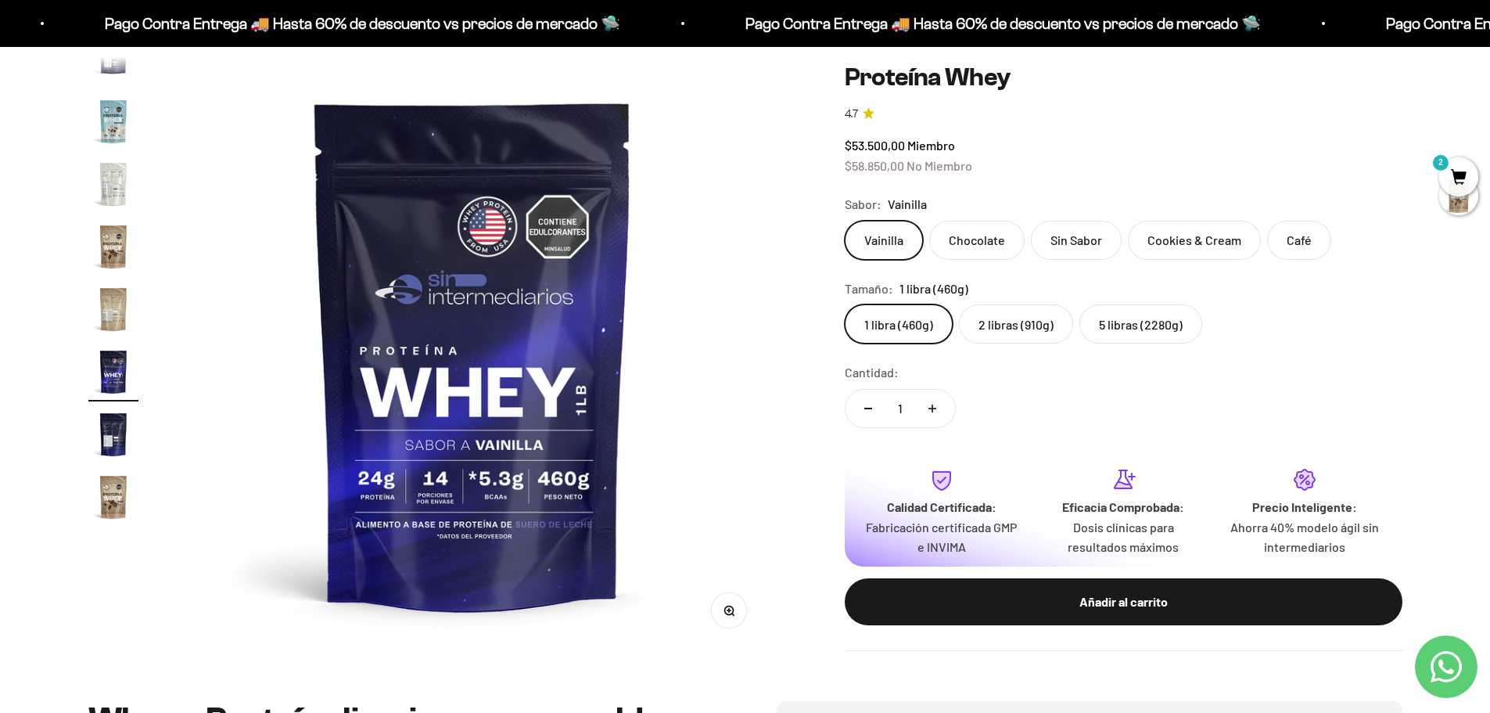
click at [1001, 325] on label "2 libras (910g)" at bounding box center [1016, 323] width 114 height 39
click at [845, 304] on input "2 libras (910g)" at bounding box center [844, 304] width 1 height 1
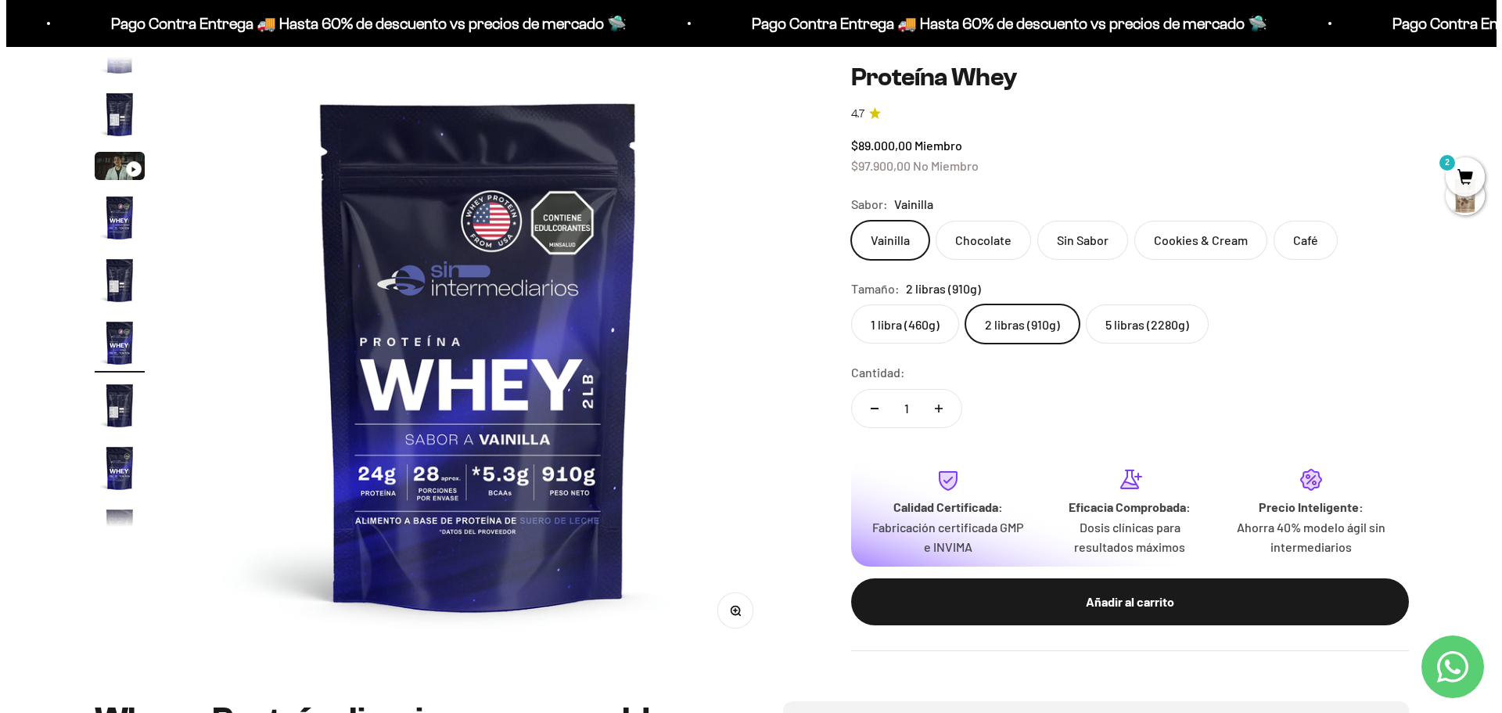
scroll to position [29, 0]
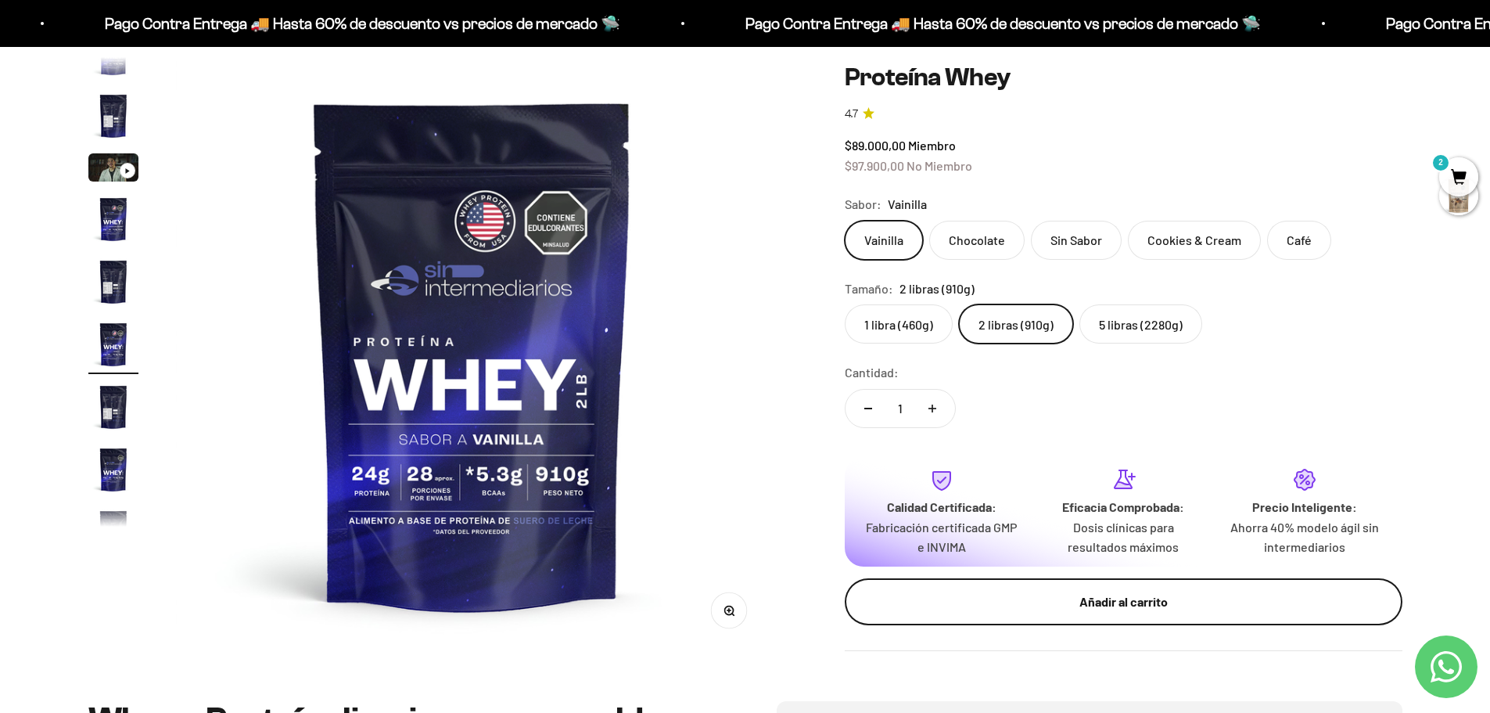
click at [1103, 599] on div "Añadir al carrito" at bounding box center [1123, 601] width 495 height 20
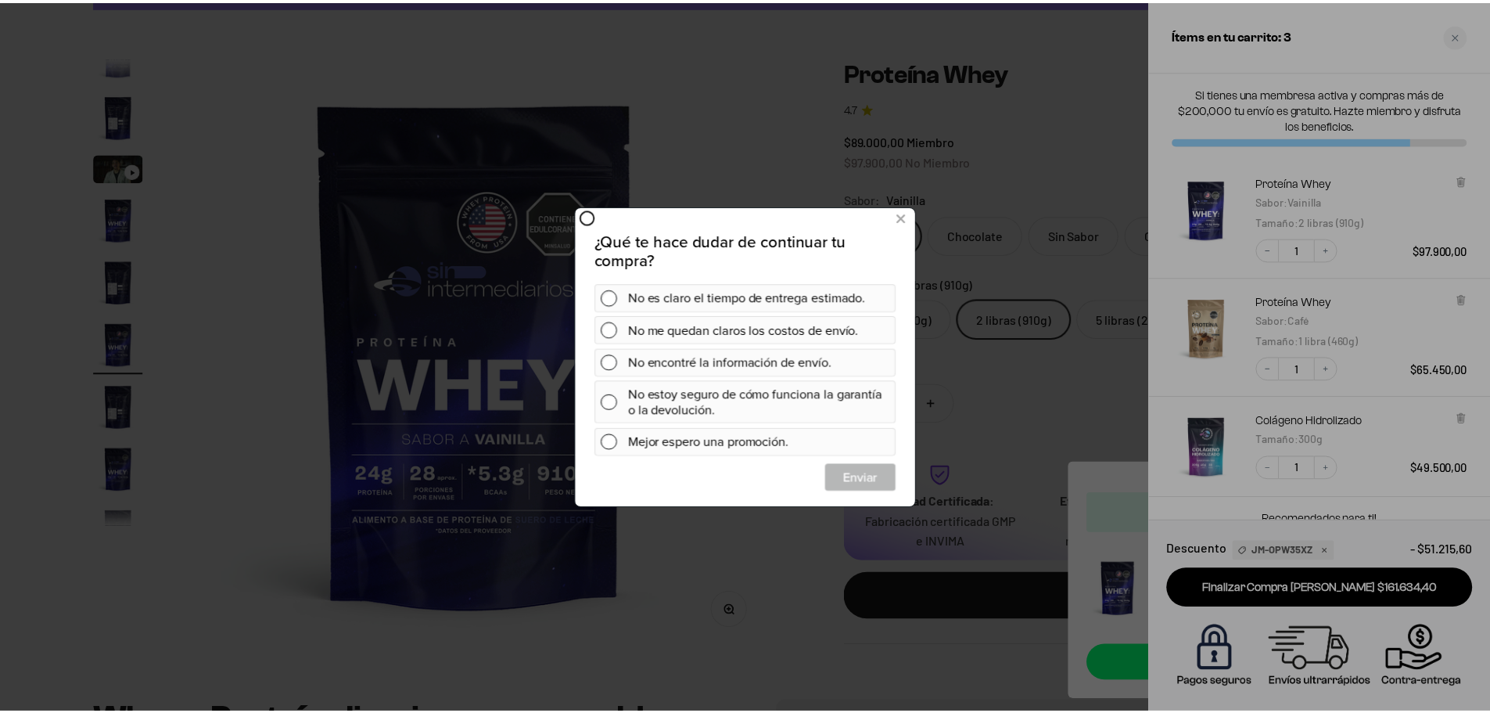
scroll to position [0, 0]
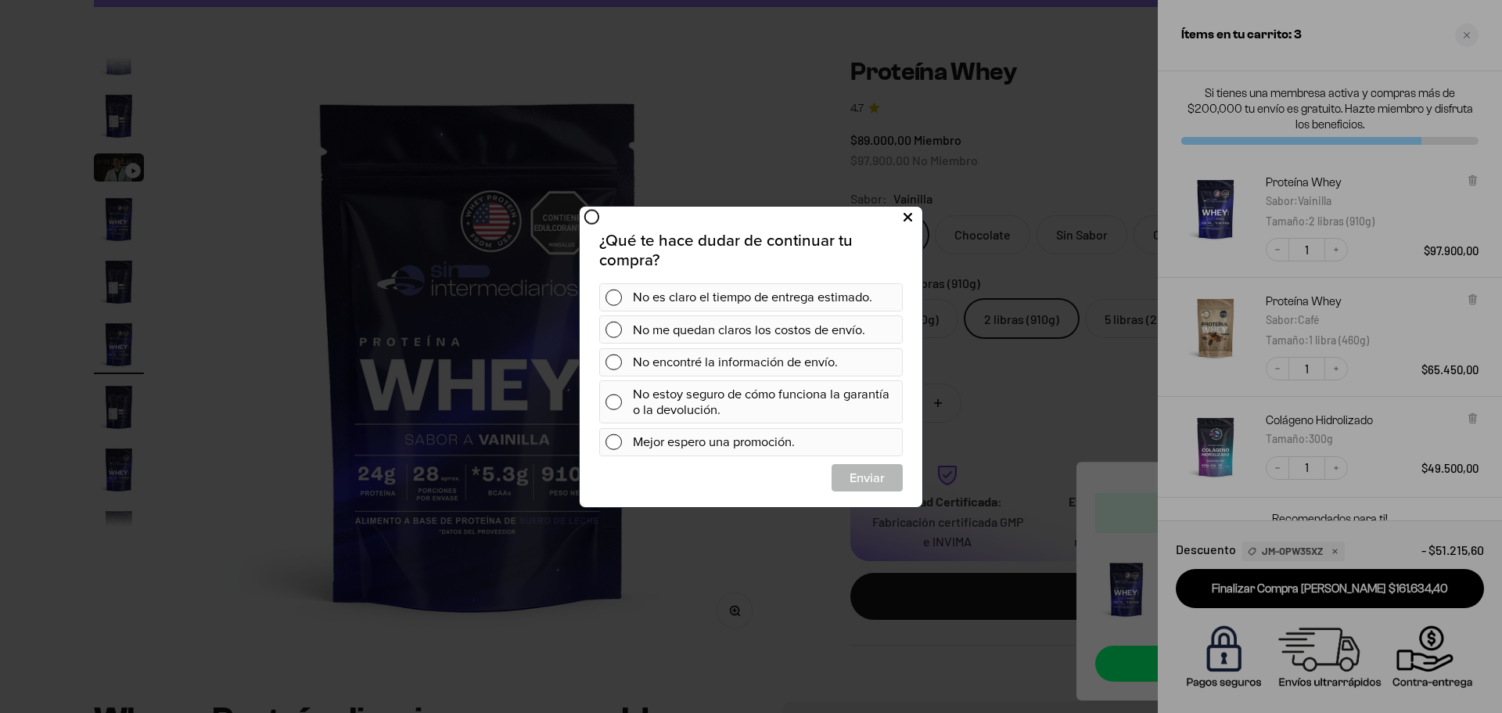
click at [907, 216] on icon at bounding box center [907, 217] width 9 height 21
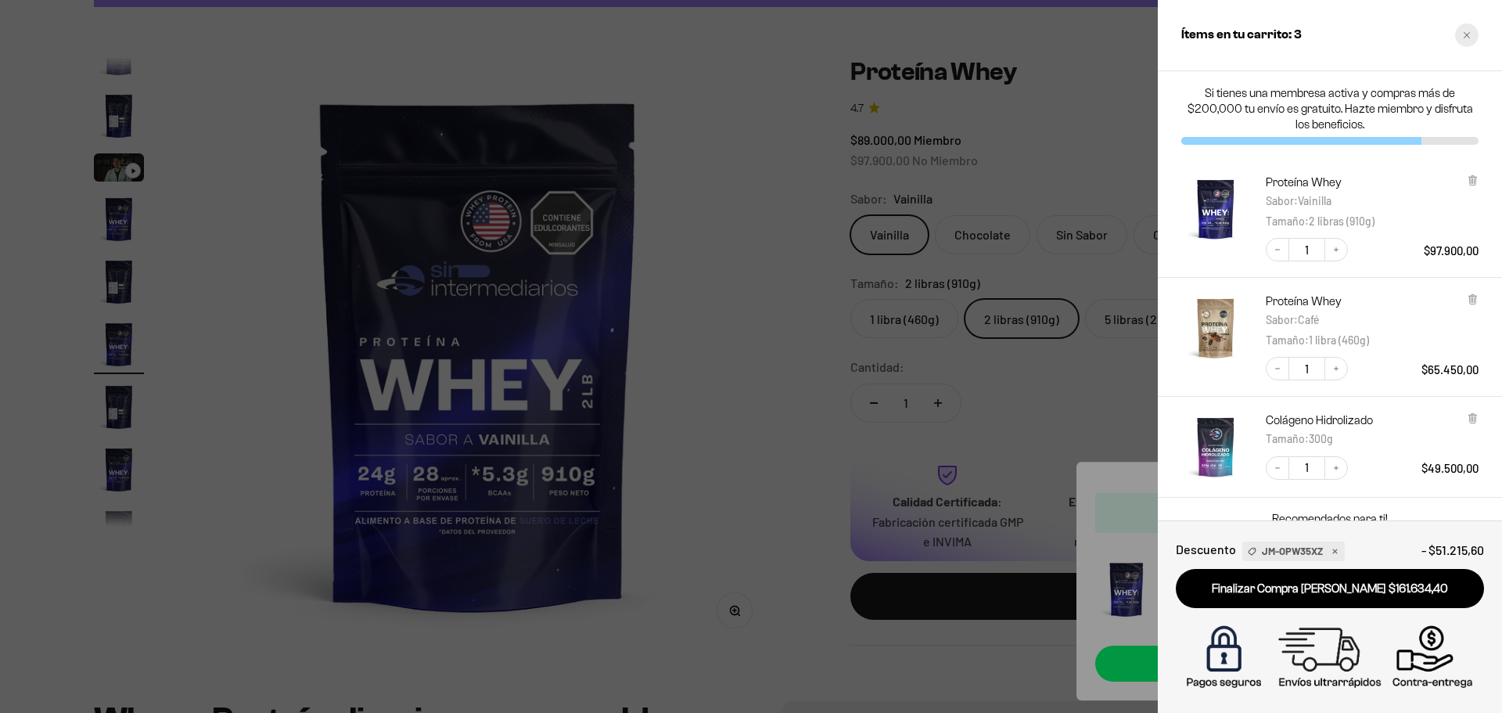
click at [1468, 34] on icon "Close cart" at bounding box center [1467, 35] width 6 height 6
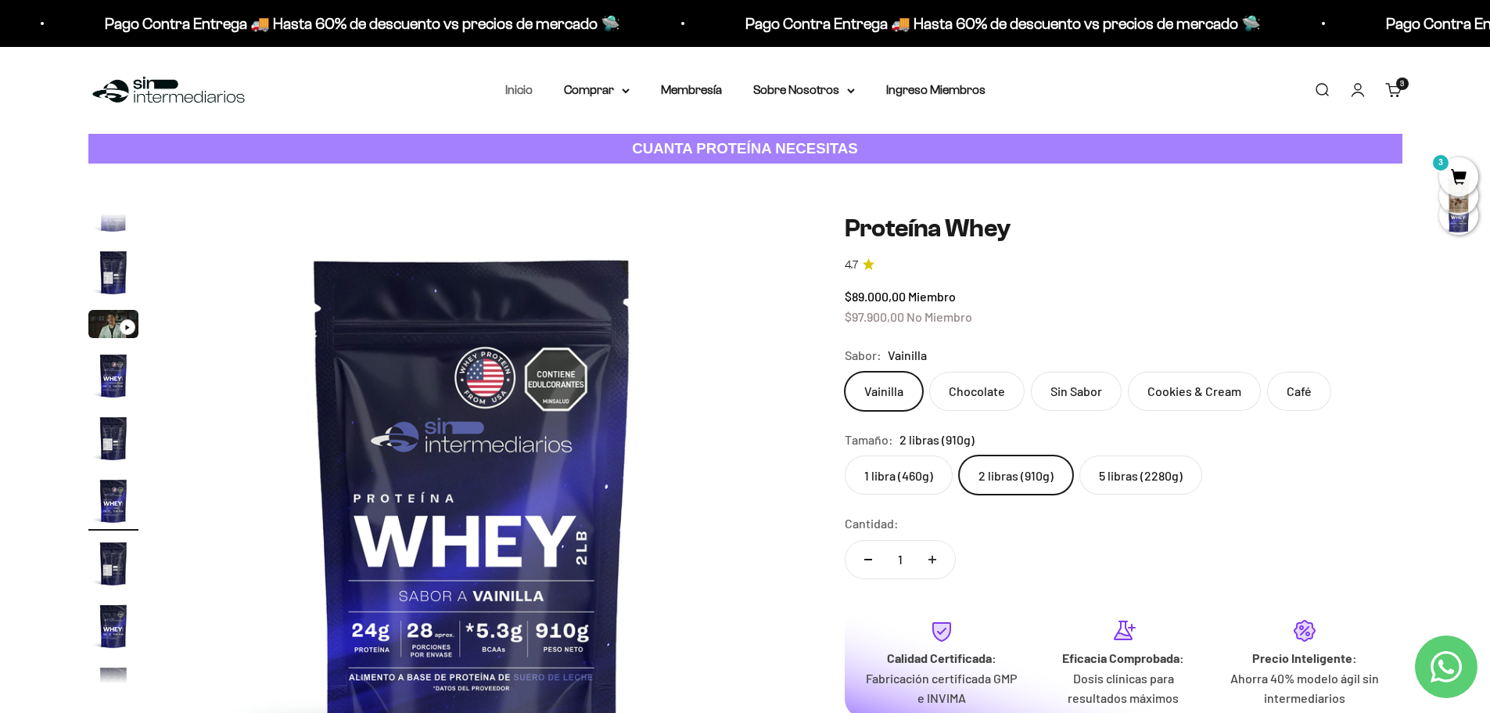
click at [512, 88] on link "Inicio" at bounding box center [518, 89] width 27 height 13
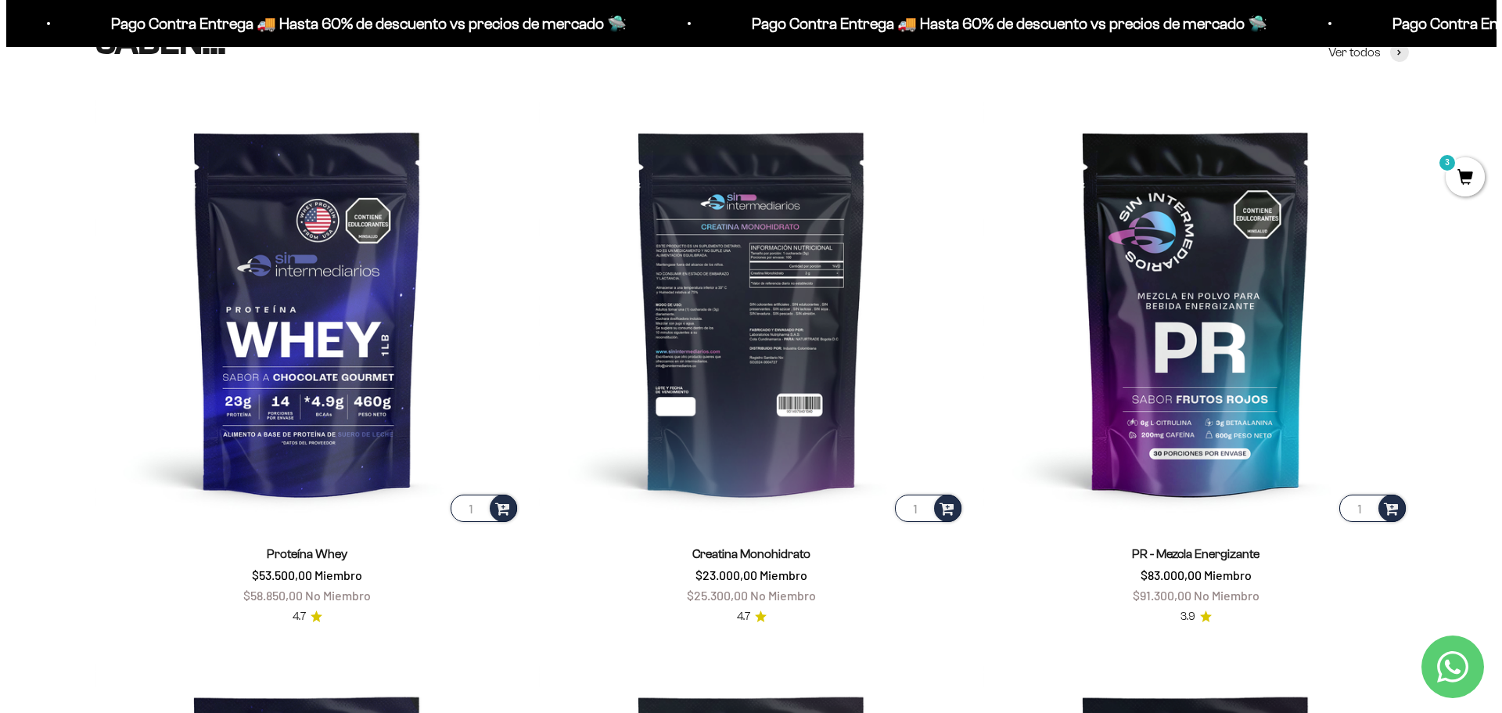
scroll to position [860, 0]
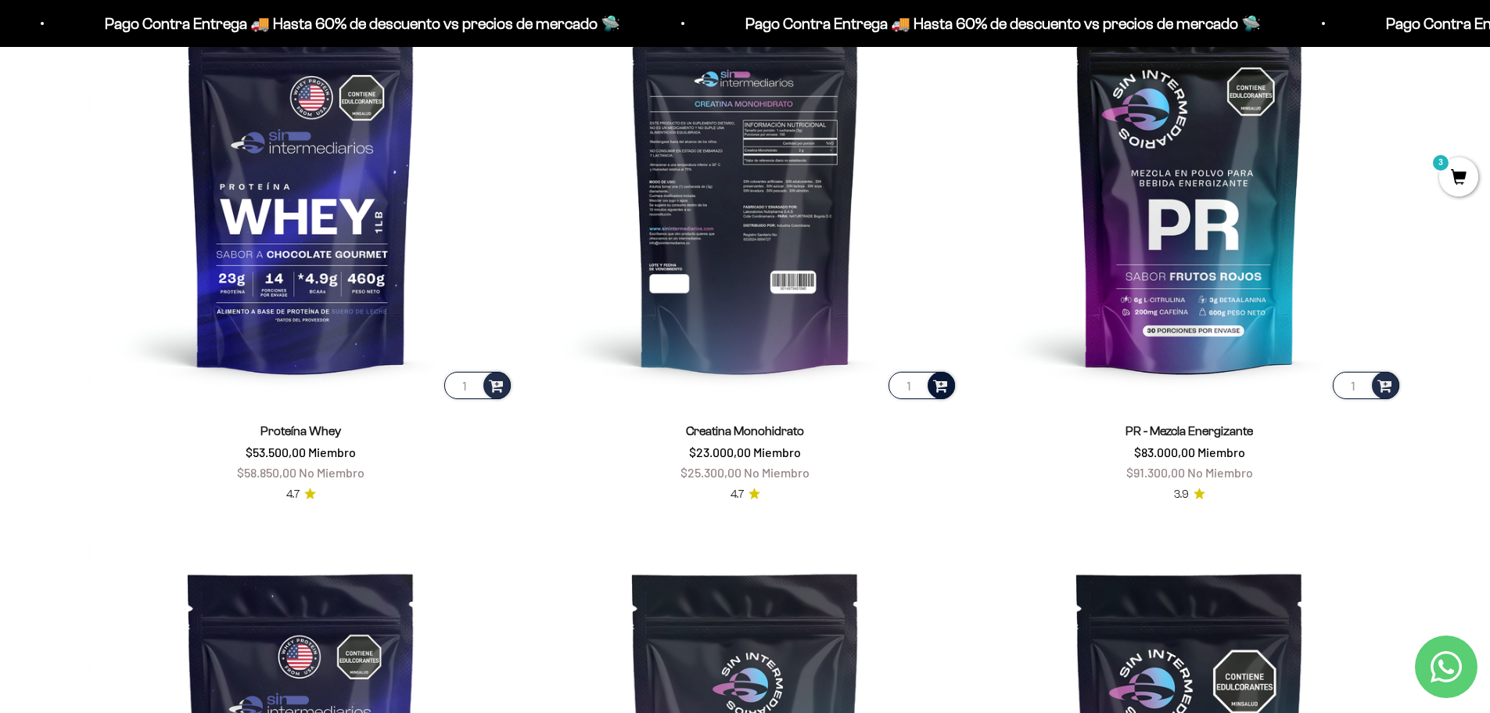
click at [943, 383] on span at bounding box center [940, 384] width 15 height 18
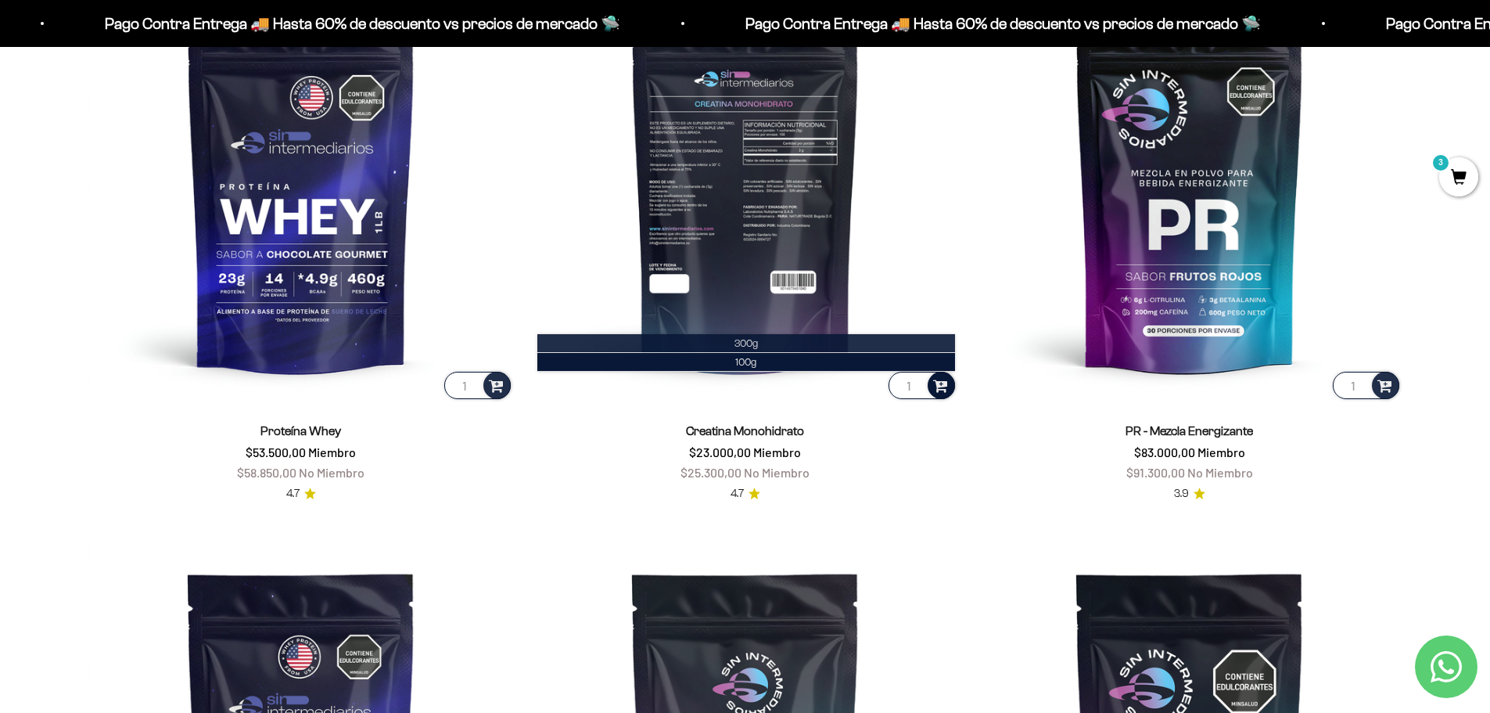
click at [749, 343] on span "300g" at bounding box center [746, 343] width 23 height 12
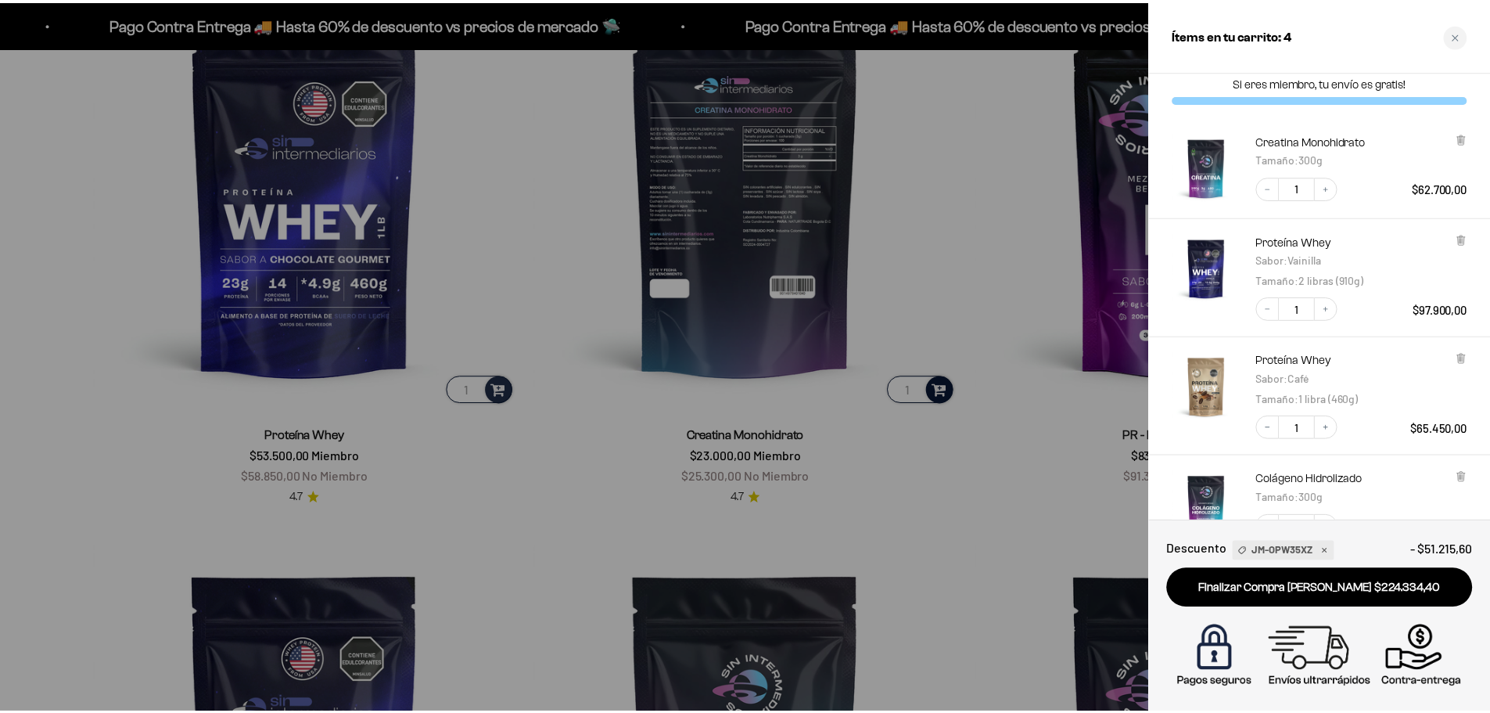
scroll to position [0, 0]
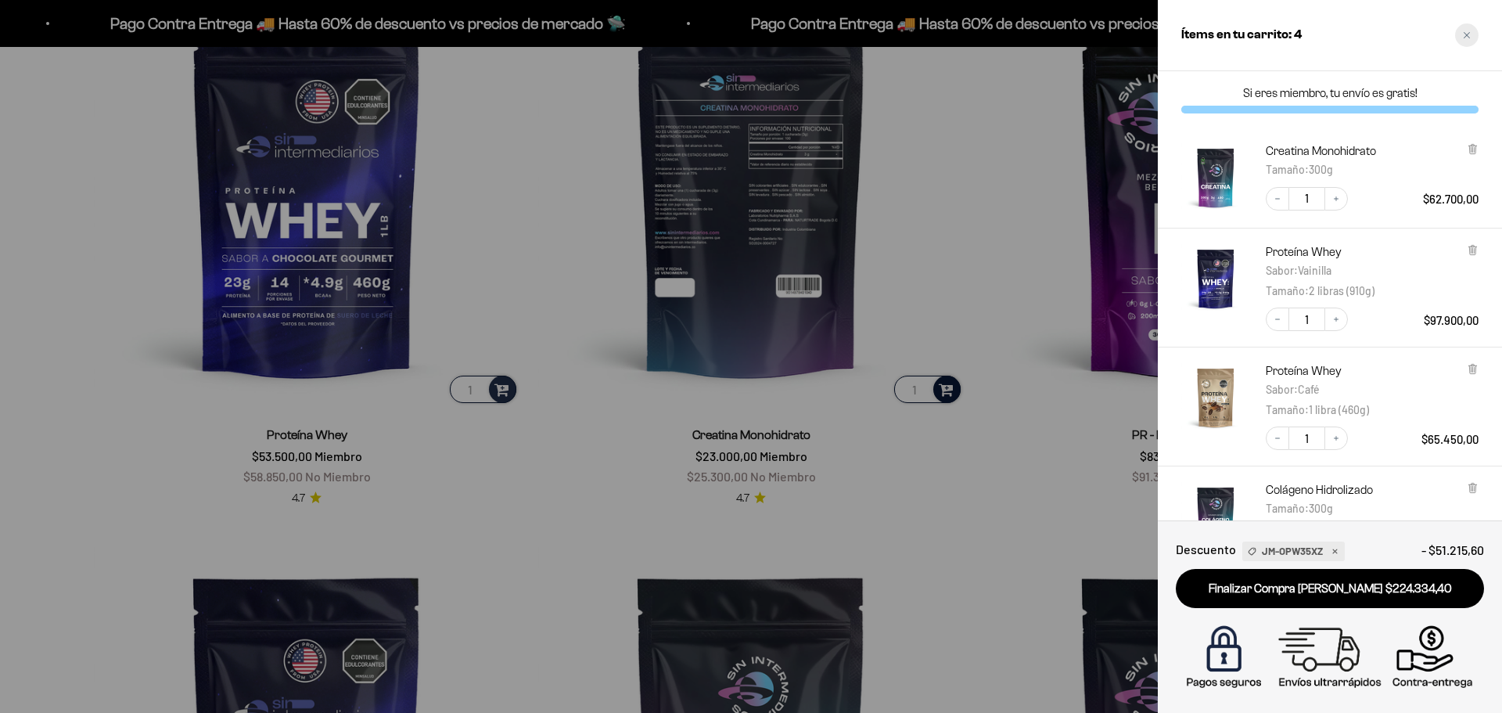
click at [1463, 30] on div "Close cart" at bounding box center [1466, 34] width 23 height 23
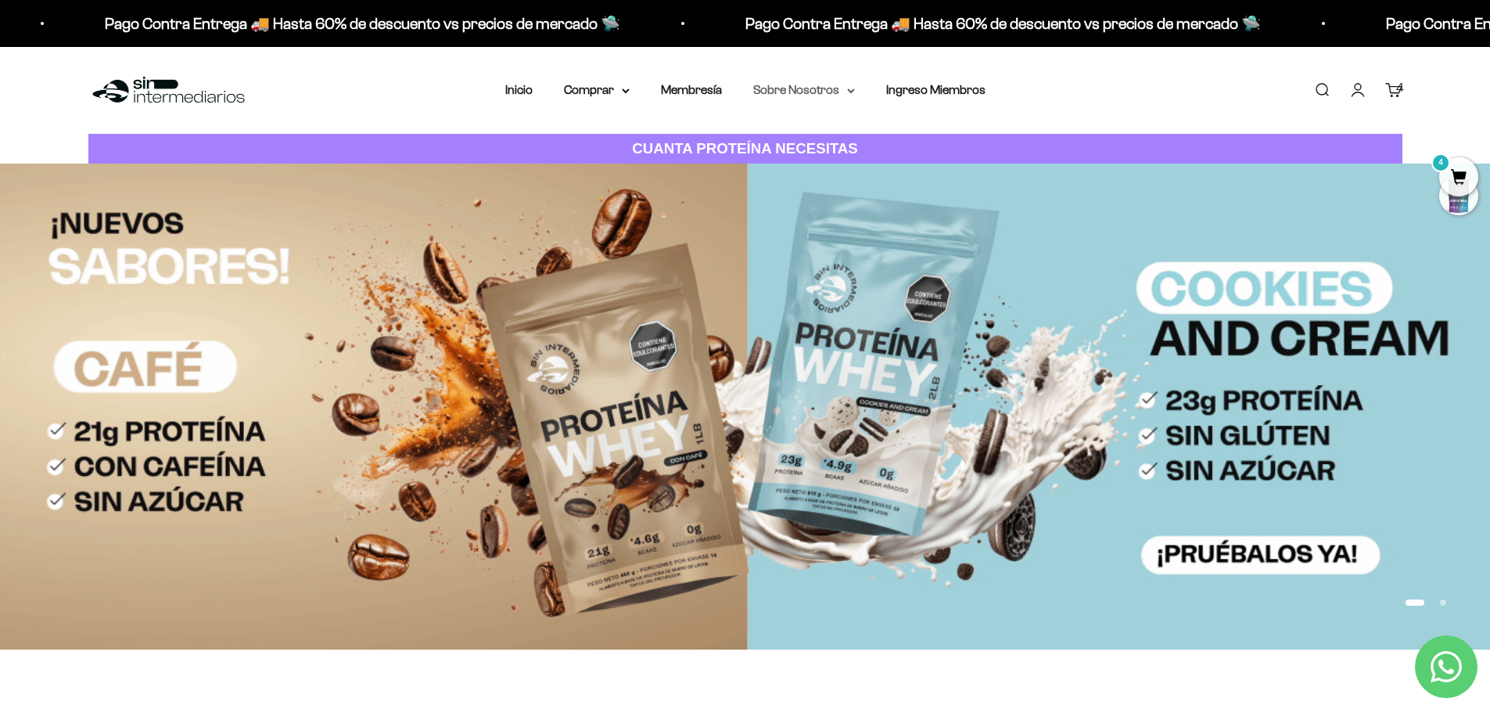
click at [845, 92] on summary "Sobre Nosotros" at bounding box center [804, 90] width 102 height 20
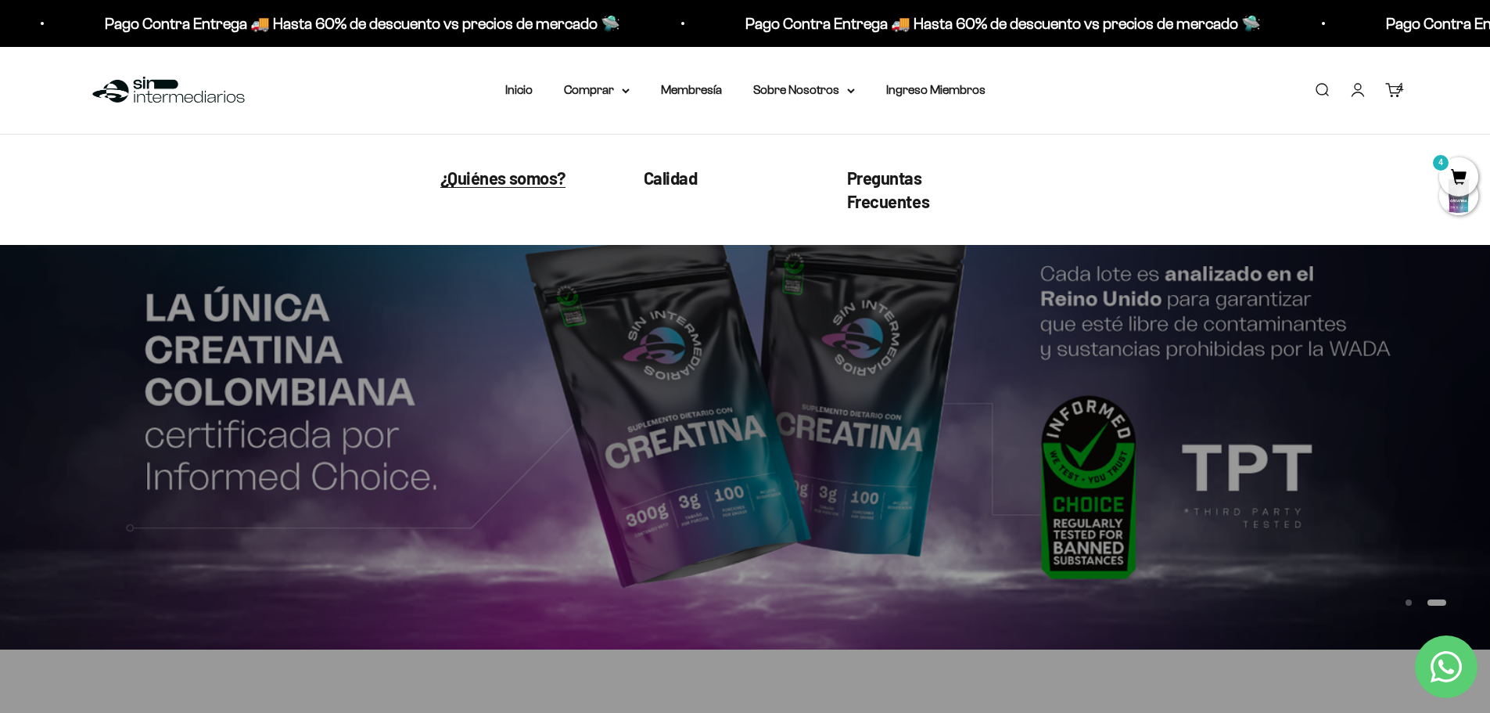
click at [511, 184] on span "¿Quiénes somos?" at bounding box center [502, 177] width 125 height 20
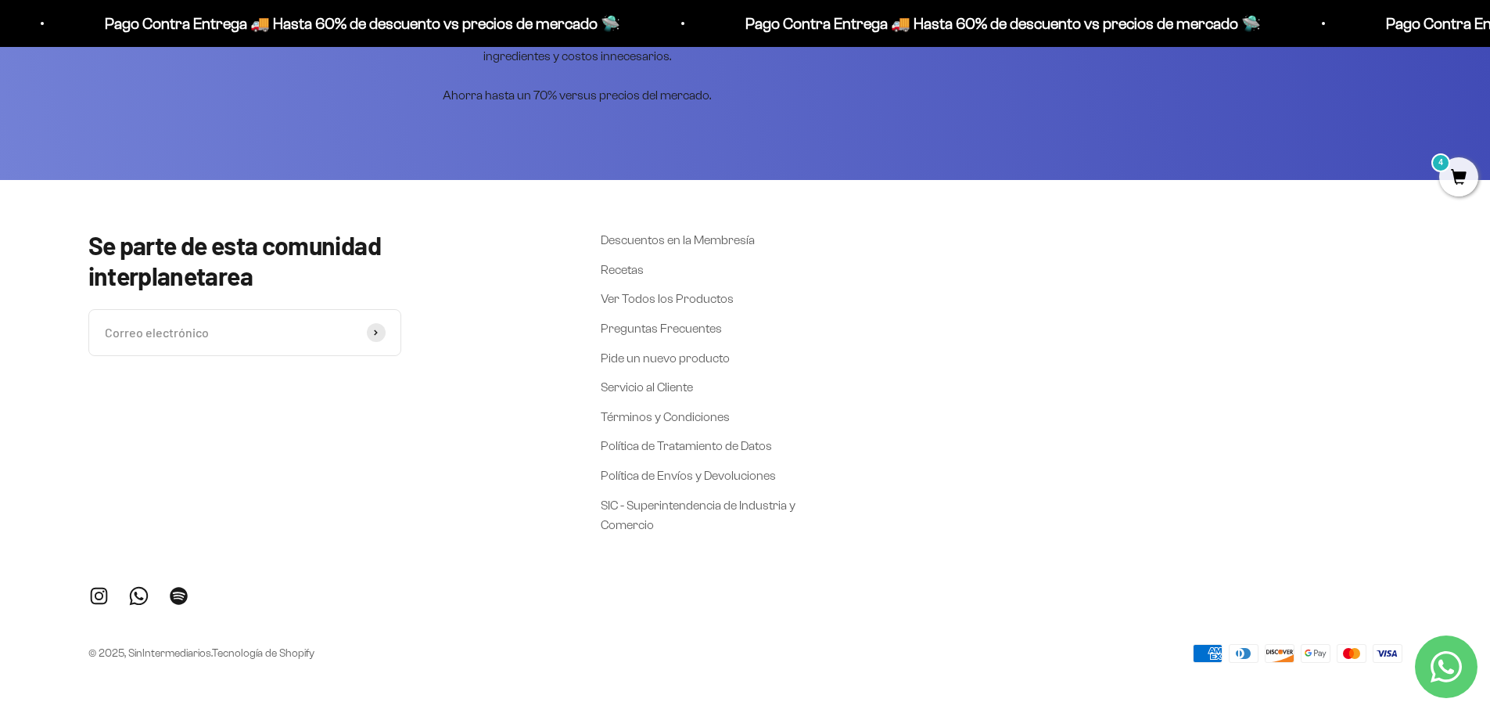
scroll to position [4258, 0]
click at [613, 271] on link "Recetas" at bounding box center [622, 270] width 43 height 20
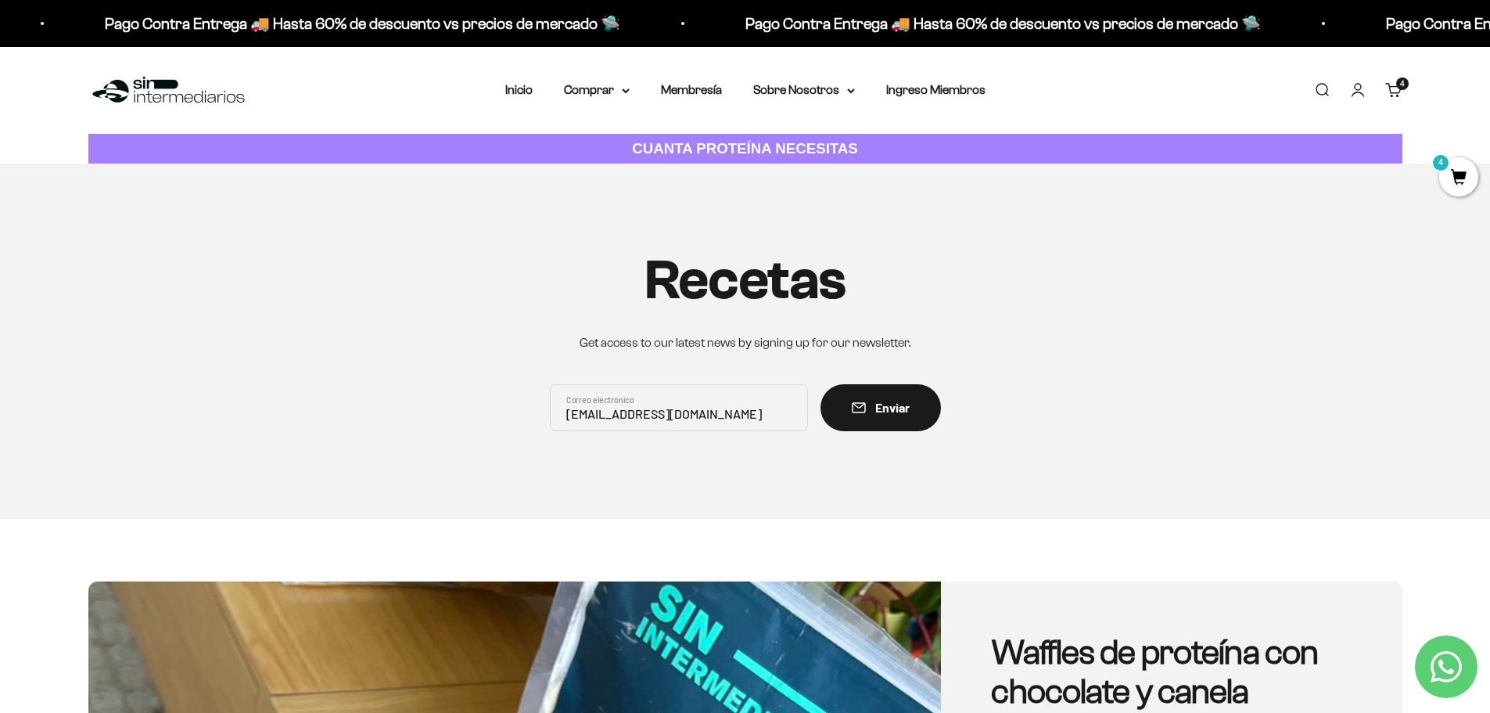
click at [753, 141] on strong "CUANTA PROTEÍNA NECESITAS" at bounding box center [745, 148] width 226 height 16
